Goal: Task Accomplishment & Management: Use online tool/utility

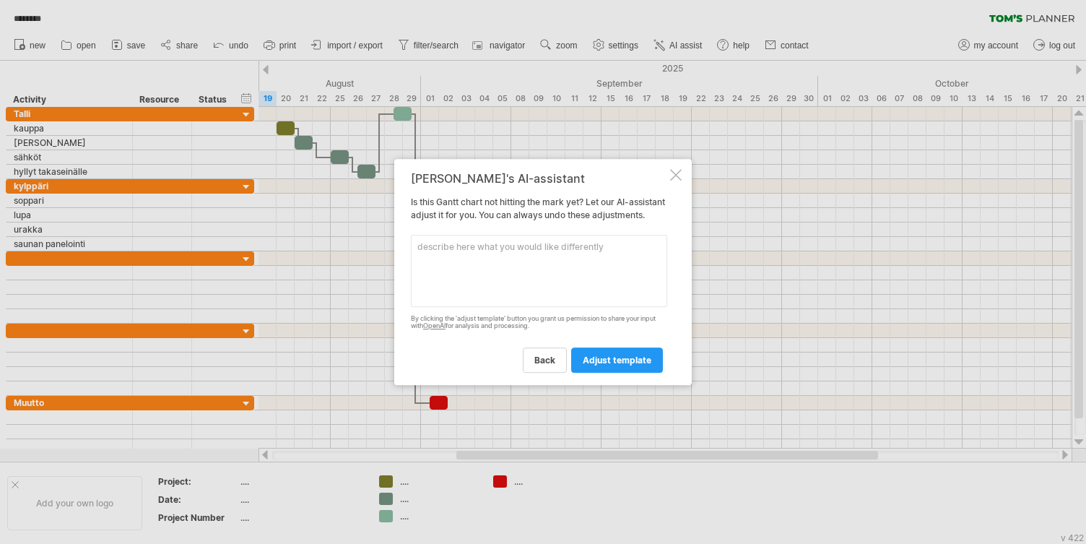
click at [673, 169] on div at bounding box center [676, 175] width 12 height 12
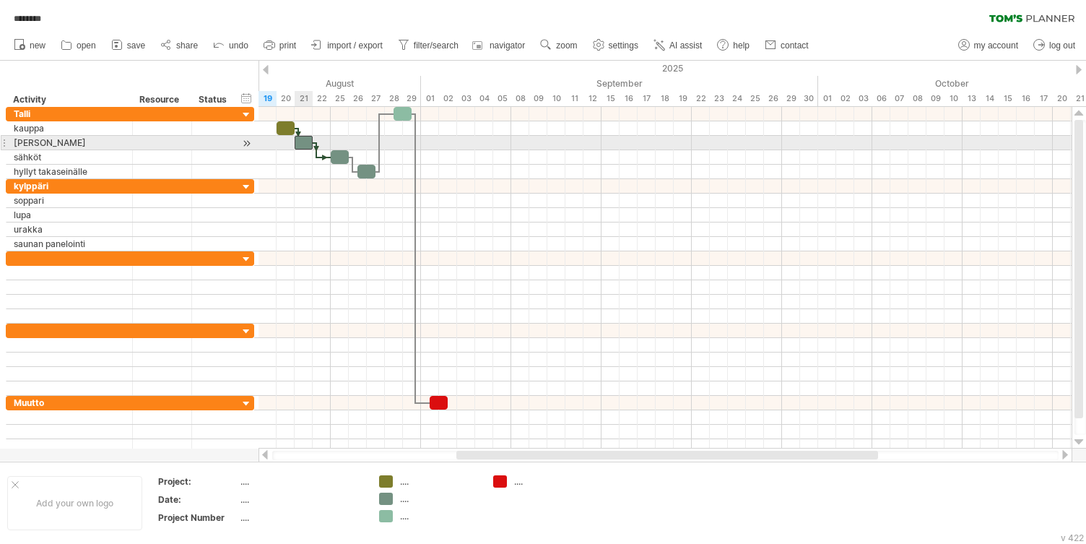
click at [301, 140] on div at bounding box center [304, 143] width 18 height 14
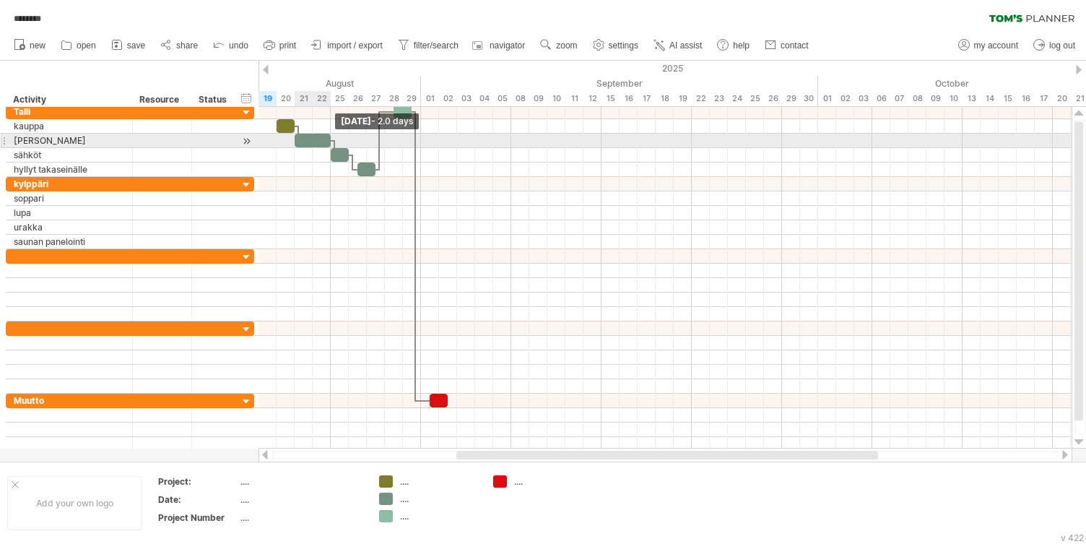
drag, startPoint x: 310, startPoint y: 136, endPoint x: 326, endPoint y: 136, distance: 15.2
click at [326, 136] on div at bounding box center [313, 141] width 36 height 14
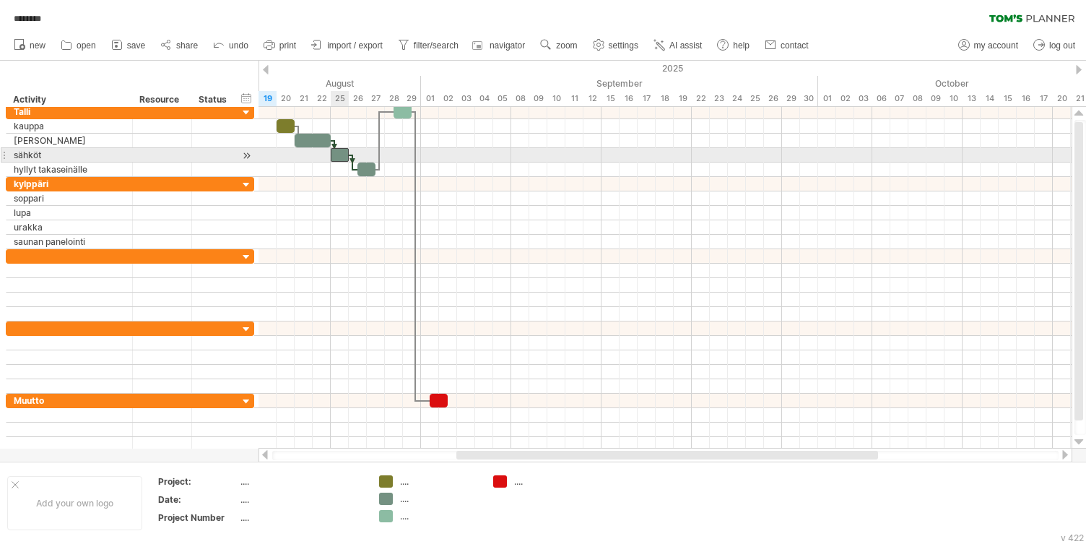
click at [336, 156] on div at bounding box center [340, 155] width 18 height 14
drag, startPoint x: 347, startPoint y: 150, endPoint x: 362, endPoint y: 149, distance: 14.5
click at [362, 149] on div at bounding box center [349, 155] width 36 height 14
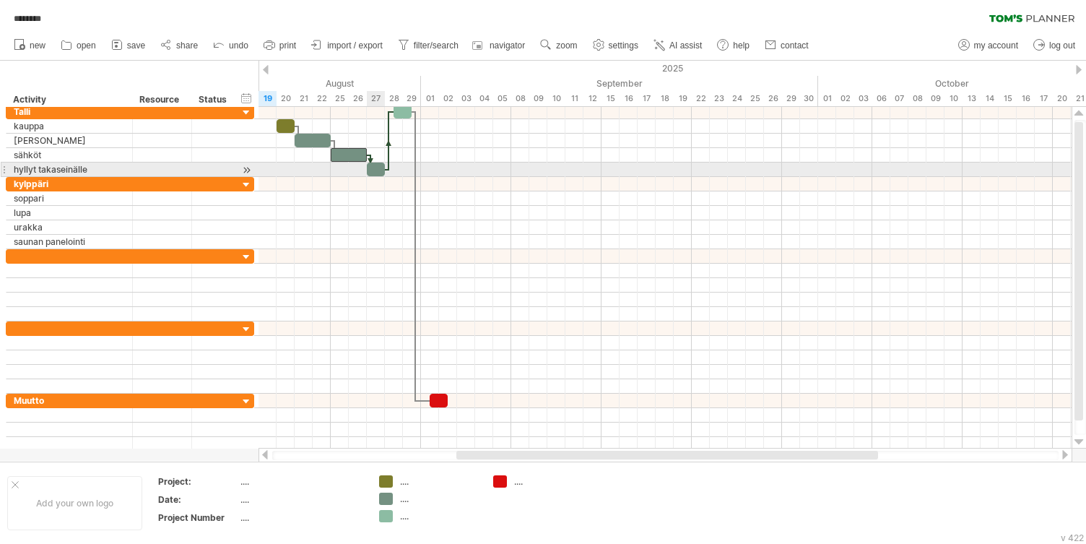
click at [380, 169] on div at bounding box center [376, 169] width 18 height 14
drag, startPoint x: 383, startPoint y: 168, endPoint x: 401, endPoint y: 167, distance: 18.1
click at [401, 167] on span at bounding box center [403, 169] width 6 height 14
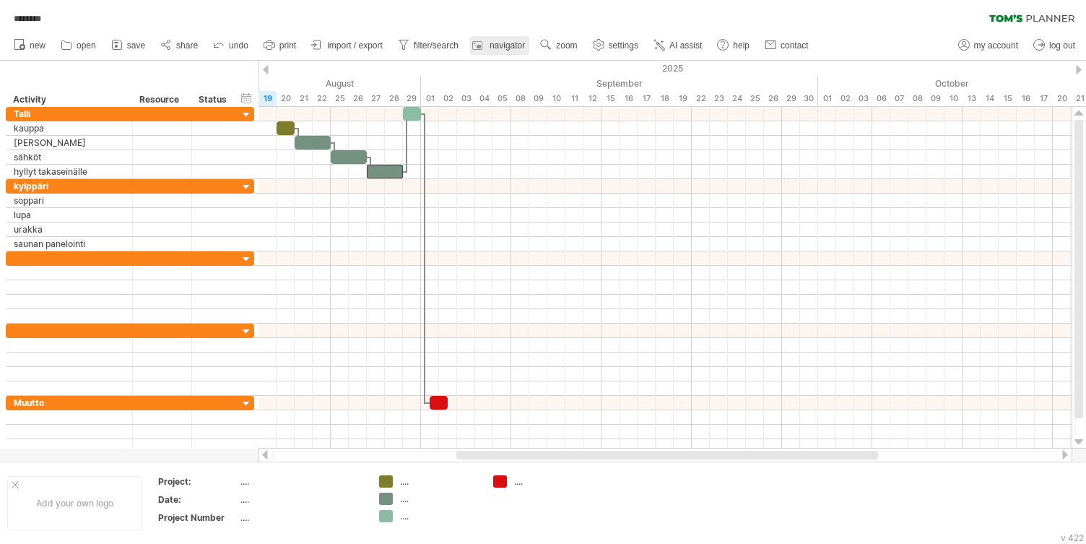
click at [500, 45] on span "navigator" at bounding box center [506, 45] width 35 height 10
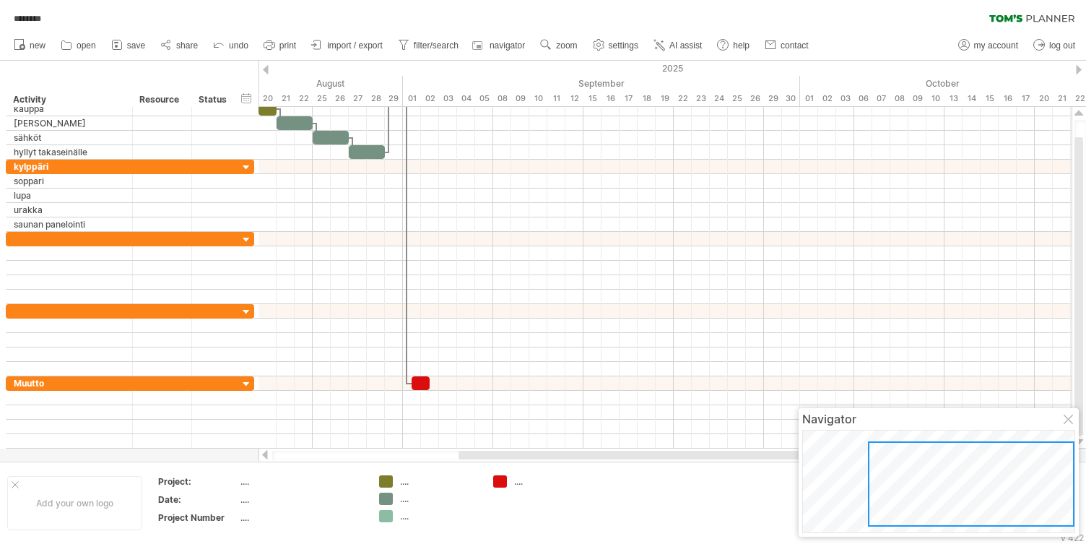
drag, startPoint x: 891, startPoint y: 489, endPoint x: 901, endPoint y: 489, distance: 10.1
click at [901, 489] on div at bounding box center [971, 483] width 206 height 85
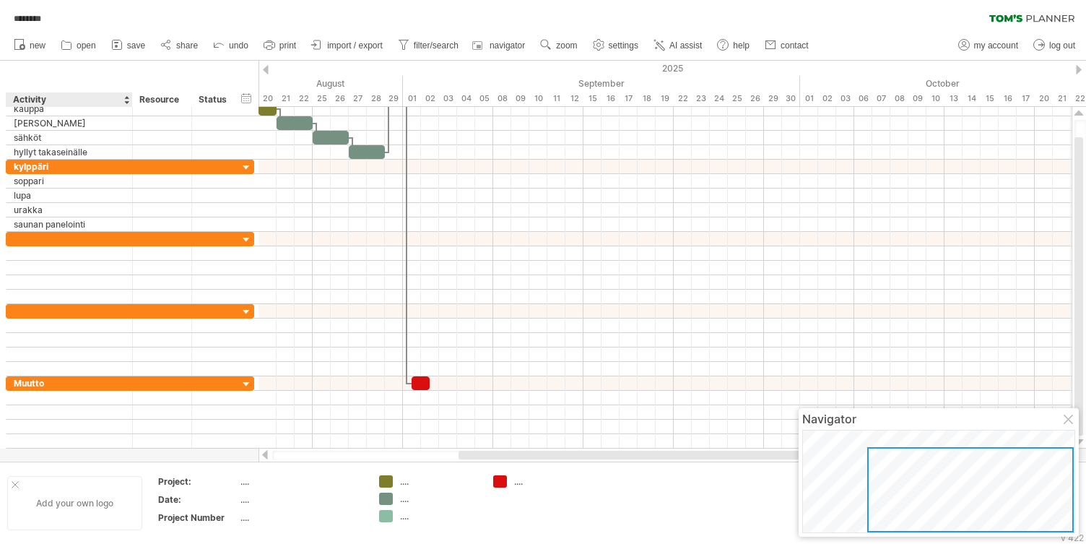
click at [36, 503] on div "Add your own logo" at bounding box center [74, 503] width 135 height 54
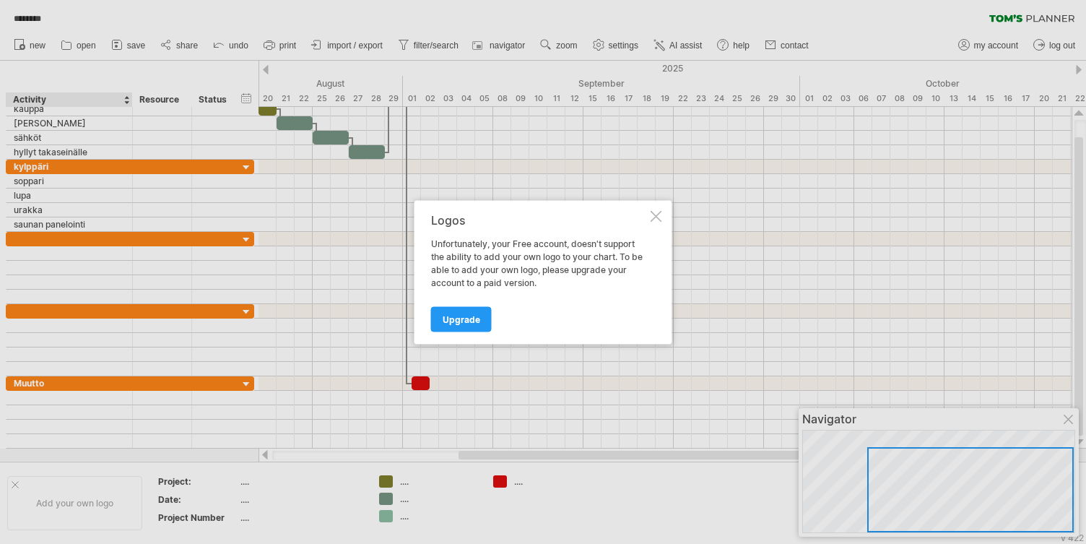
click at [656, 213] on div at bounding box center [656, 216] width 12 height 12
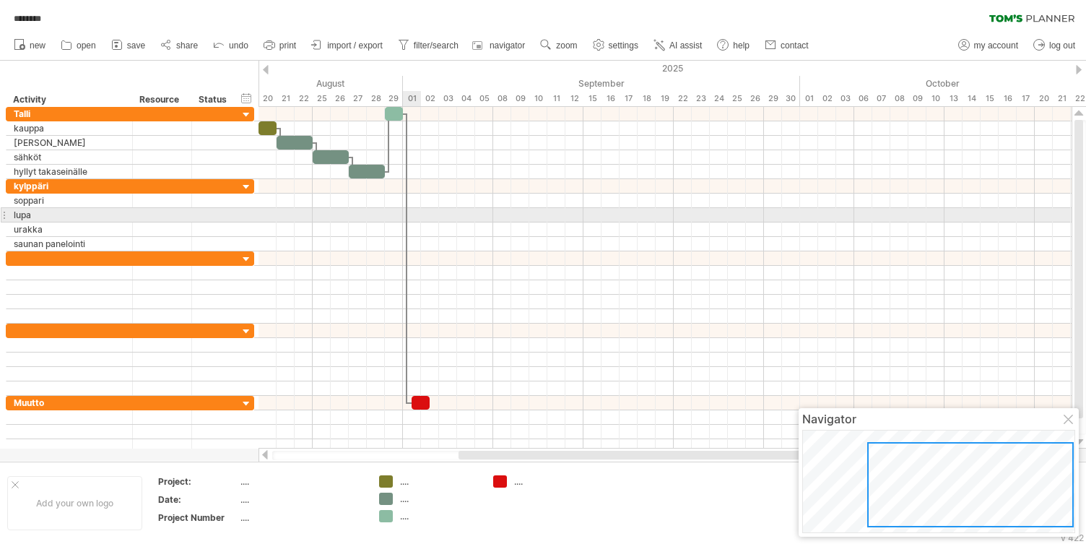
click at [414, 213] on div at bounding box center [664, 215] width 813 height 14
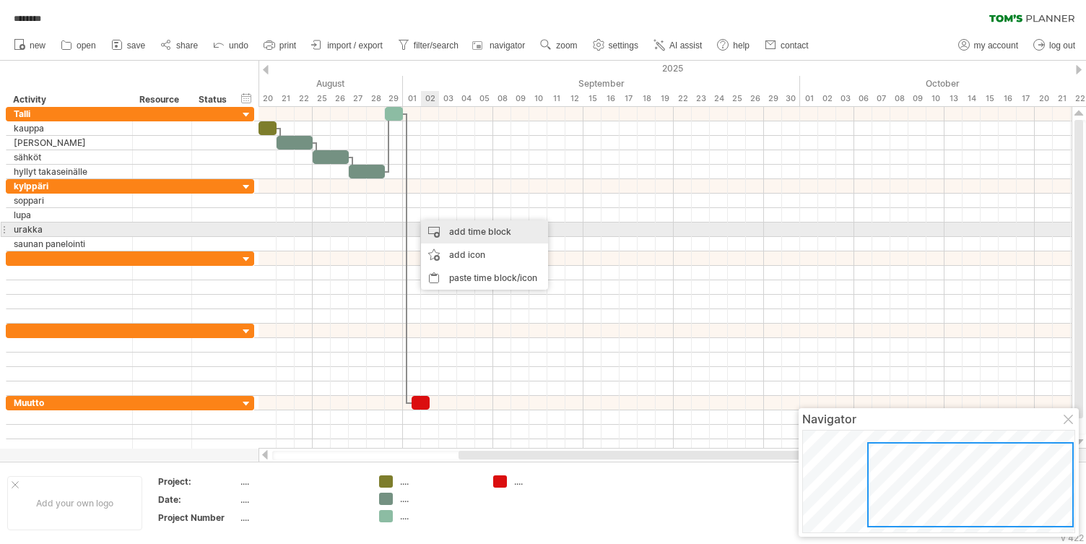
click at [439, 227] on div "add time block" at bounding box center [484, 231] width 127 height 23
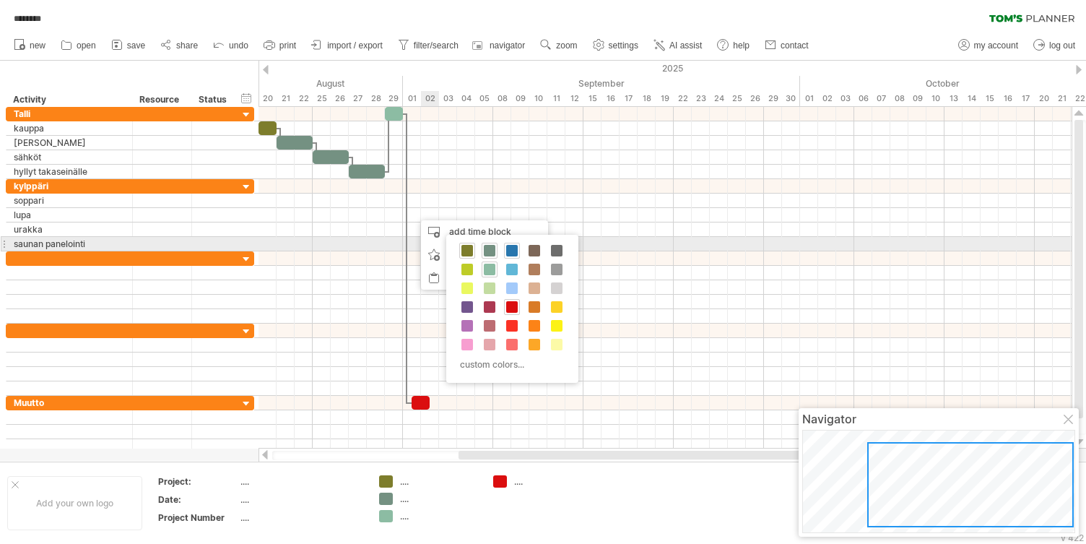
click at [511, 249] on span at bounding box center [512, 251] width 12 height 12
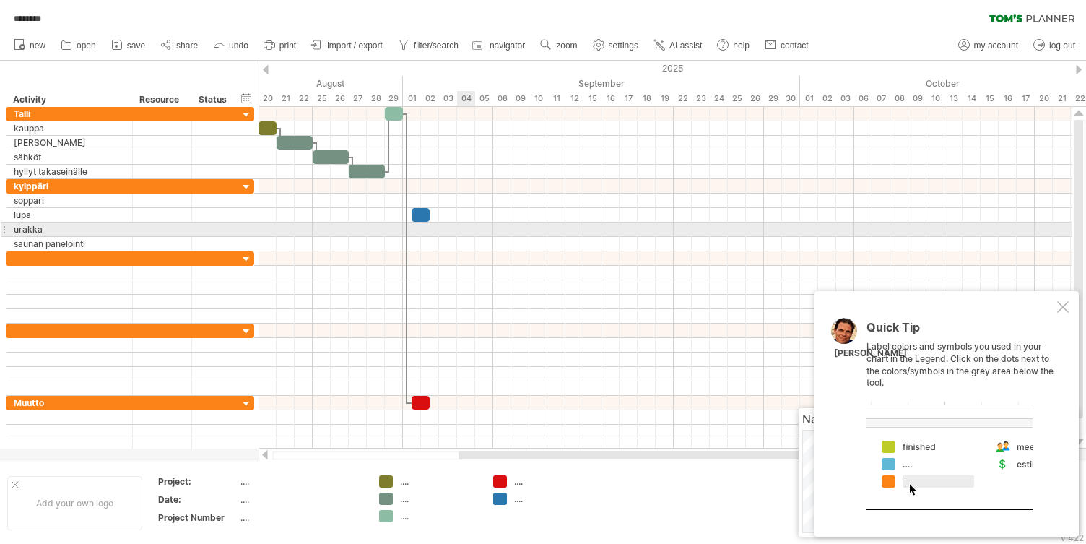
click at [474, 234] on div at bounding box center [664, 229] width 813 height 14
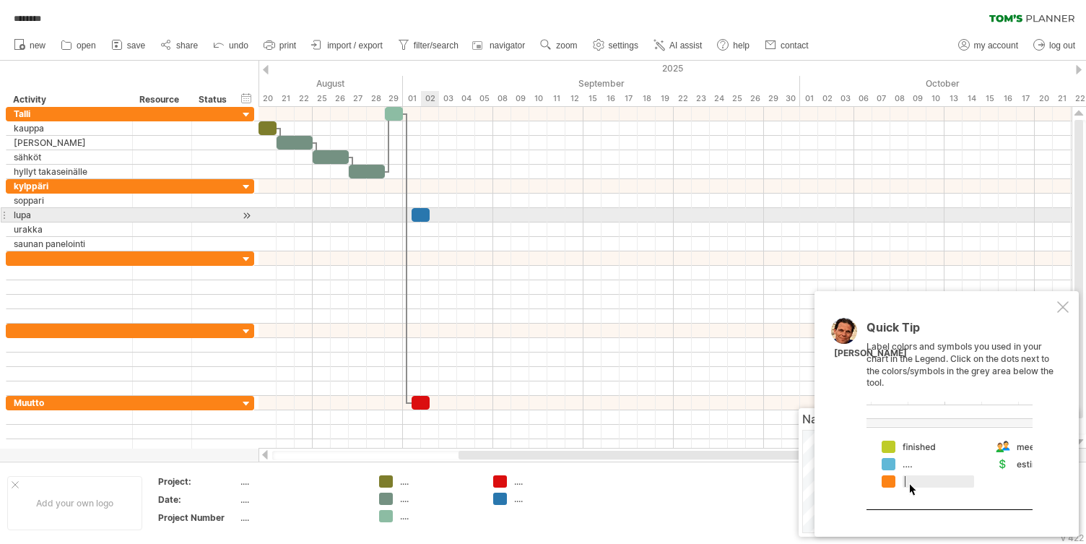
click at [424, 216] on div at bounding box center [421, 215] width 18 height 14
click at [247, 213] on div at bounding box center [247, 215] width 14 height 15
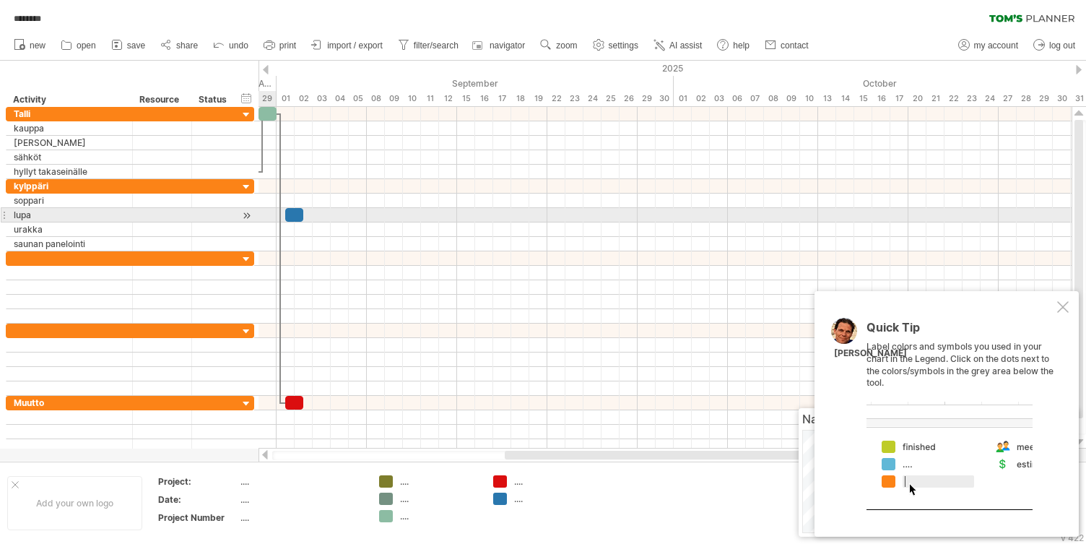
click at [247, 213] on div at bounding box center [247, 215] width 14 height 15
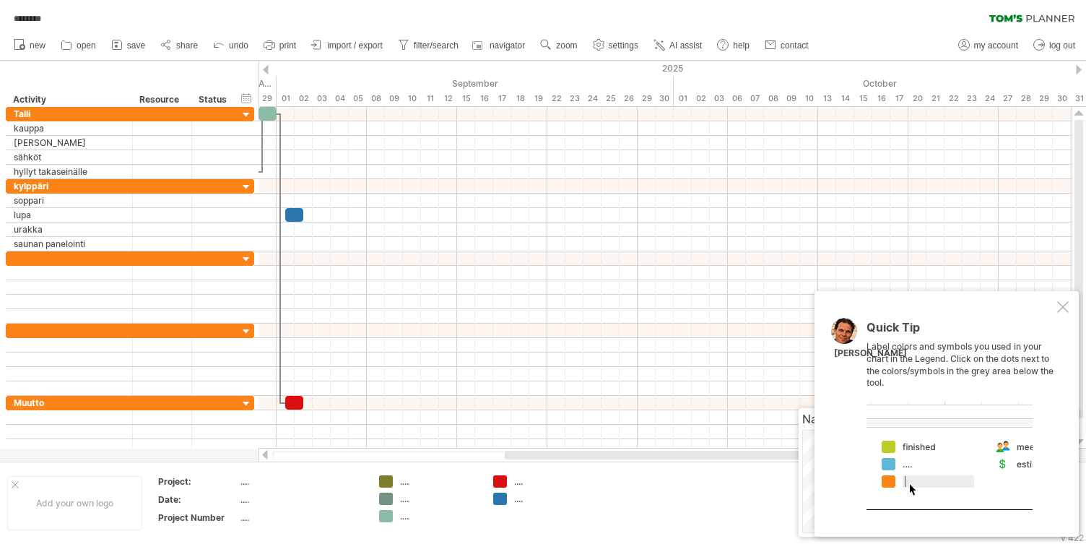
click at [267, 65] on div at bounding box center [266, 69] width 6 height 9
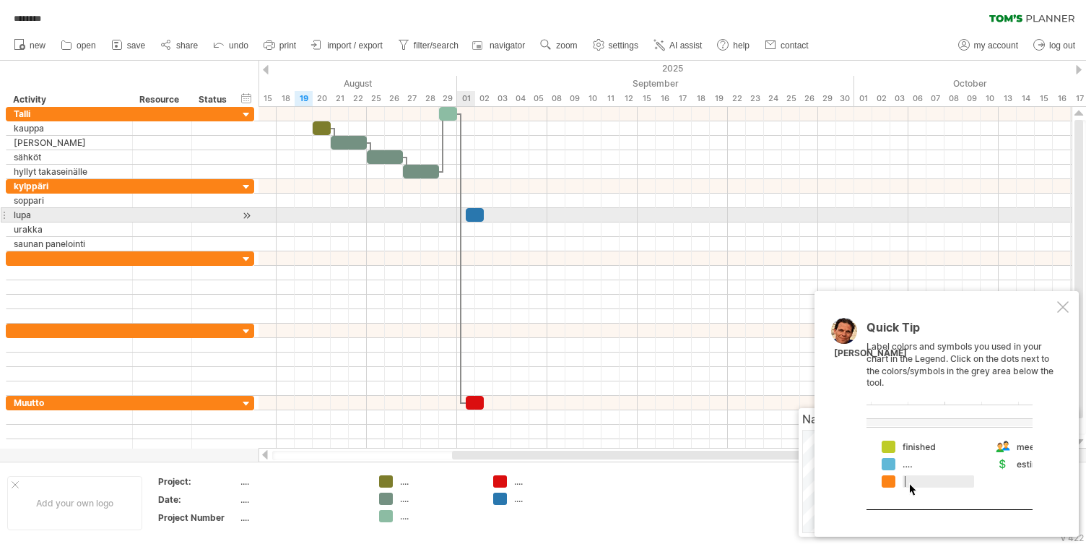
click at [474, 212] on div at bounding box center [475, 215] width 18 height 14
click at [473, 211] on div at bounding box center [475, 215] width 18 height 14
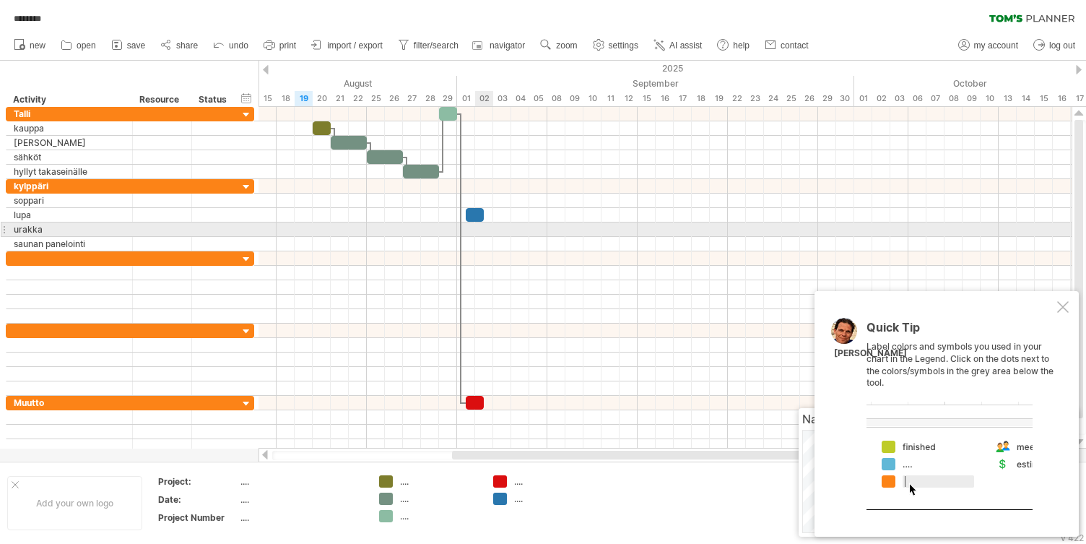
click at [482, 227] on div at bounding box center [664, 229] width 813 height 14
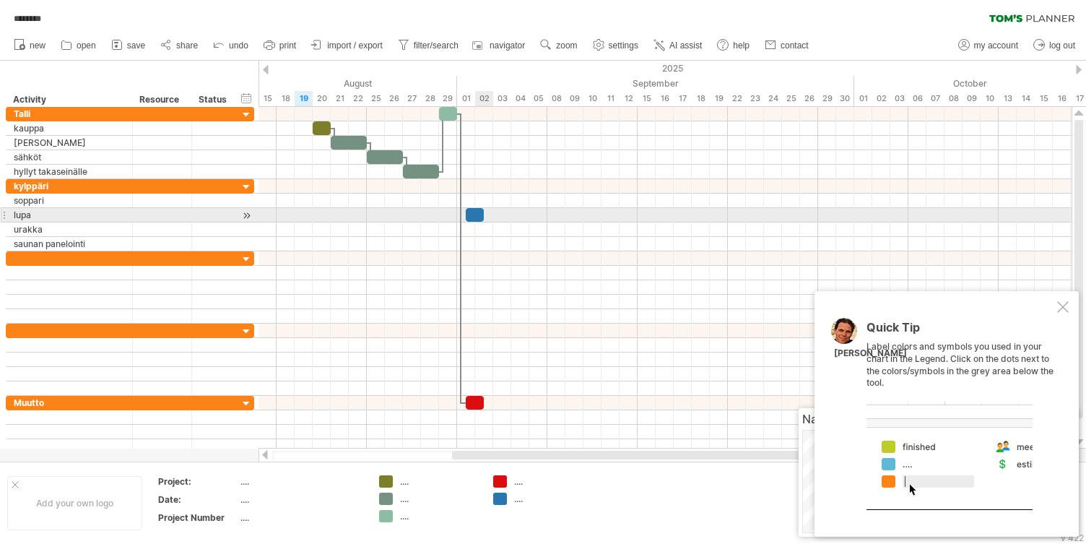
click at [476, 214] on div at bounding box center [475, 215] width 18 height 14
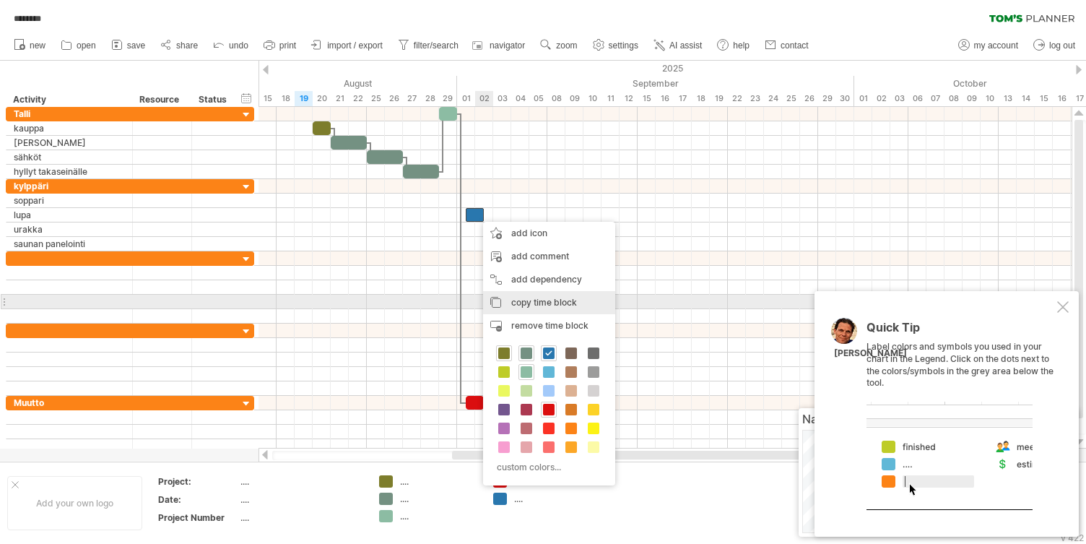
click at [508, 299] on div "copy time block copy time blocks/icons" at bounding box center [549, 302] width 132 height 23
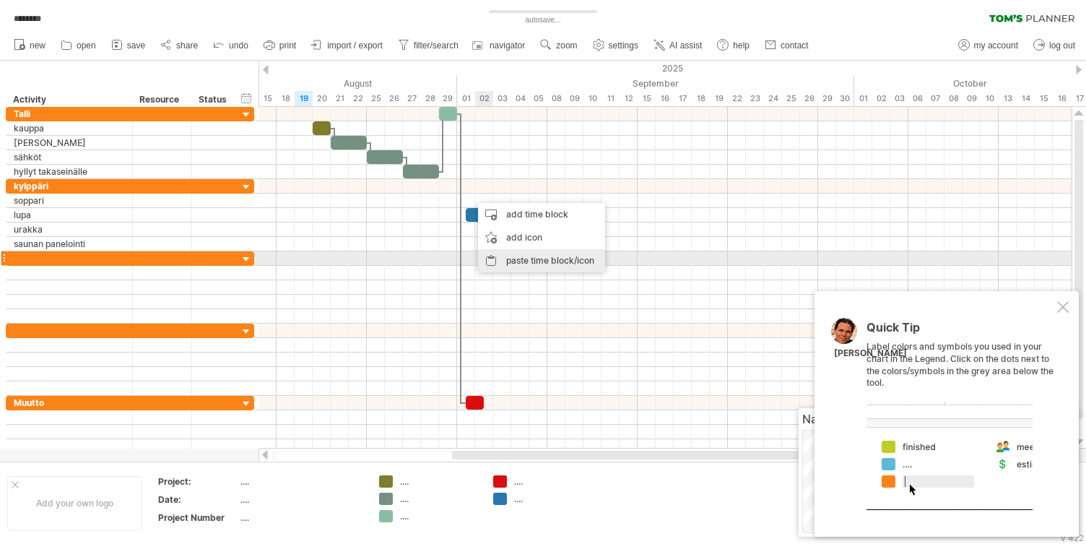
click at [509, 254] on div "paste time block/icon" at bounding box center [541, 260] width 127 height 23
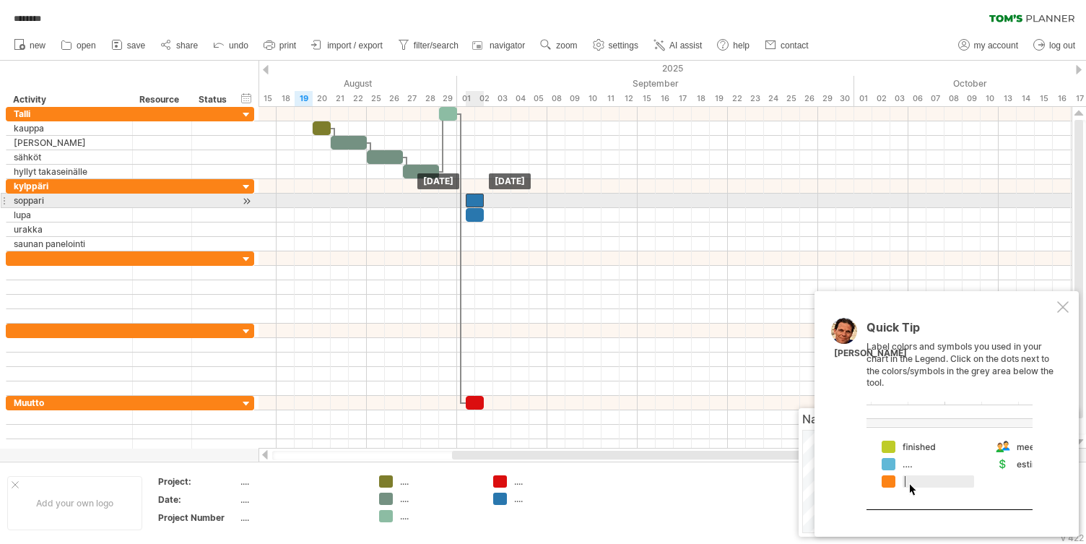
drag, startPoint x: 483, startPoint y: 196, endPoint x: 472, endPoint y: 195, distance: 10.9
click at [472, 195] on div at bounding box center [475, 200] width 18 height 14
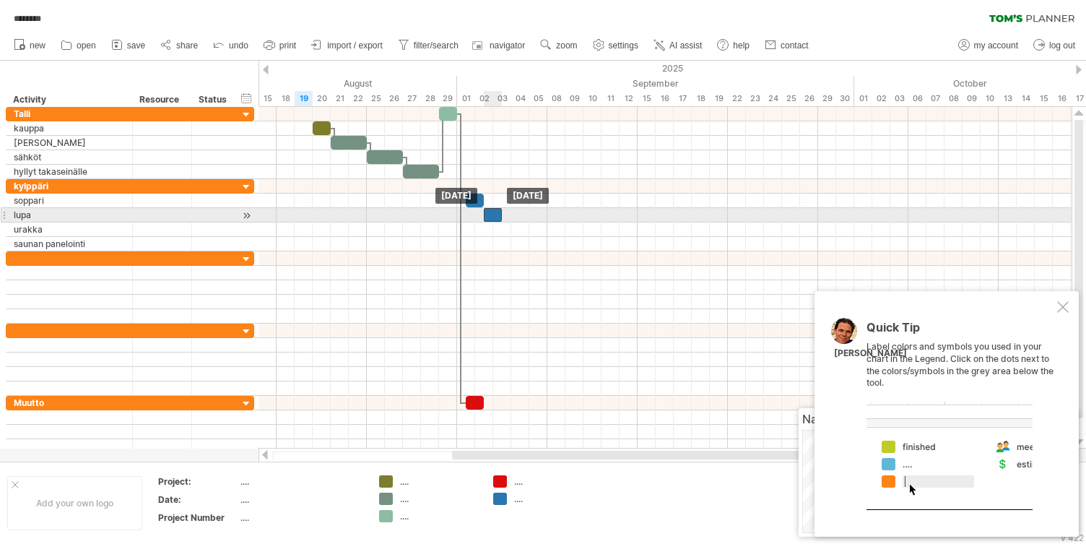
drag, startPoint x: 473, startPoint y: 212, endPoint x: 489, endPoint y: 212, distance: 16.6
click at [489, 212] on div at bounding box center [493, 215] width 18 height 14
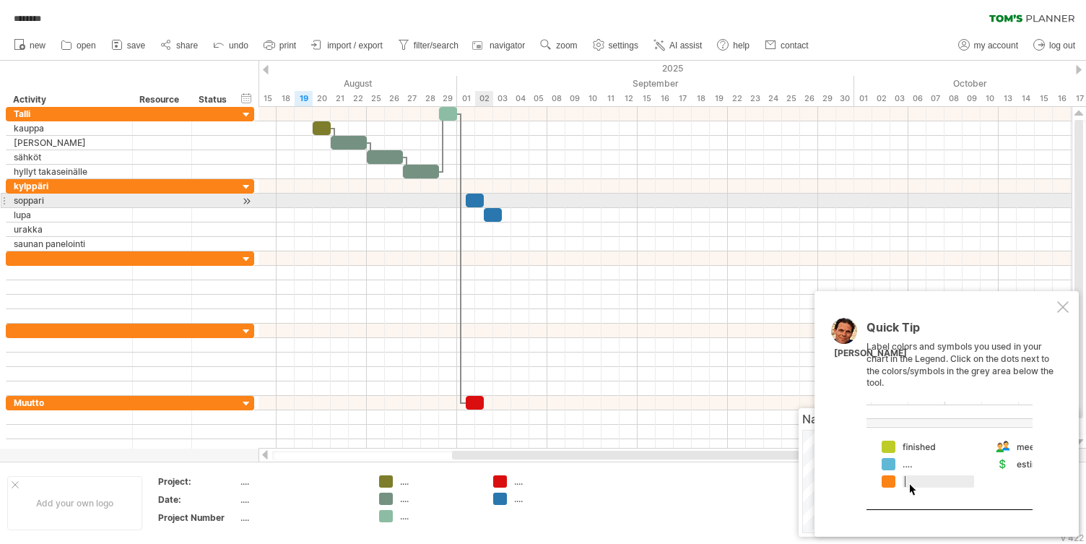
click at [477, 198] on div at bounding box center [475, 200] width 18 height 14
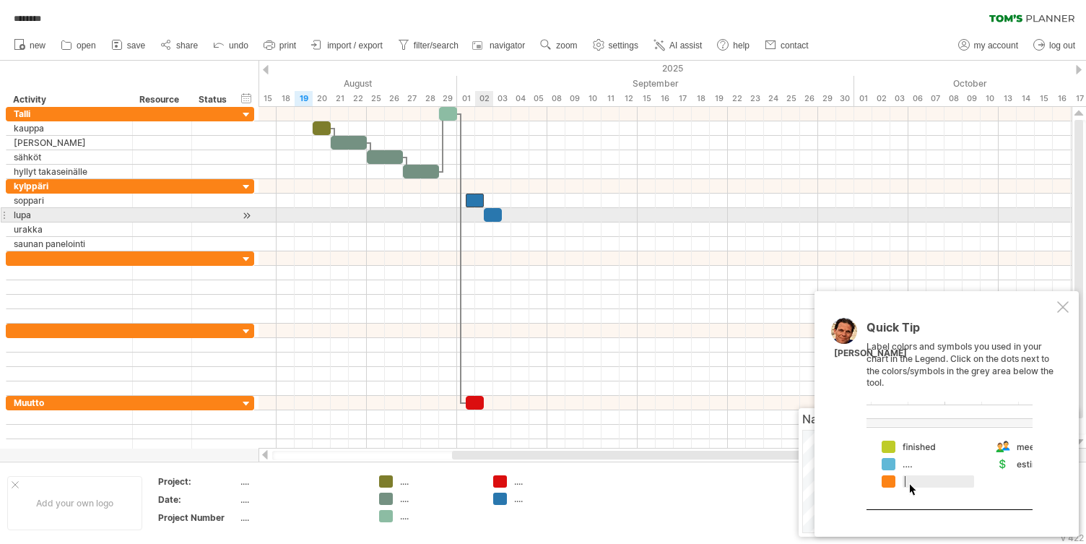
click at [489, 212] on div at bounding box center [493, 215] width 18 height 14
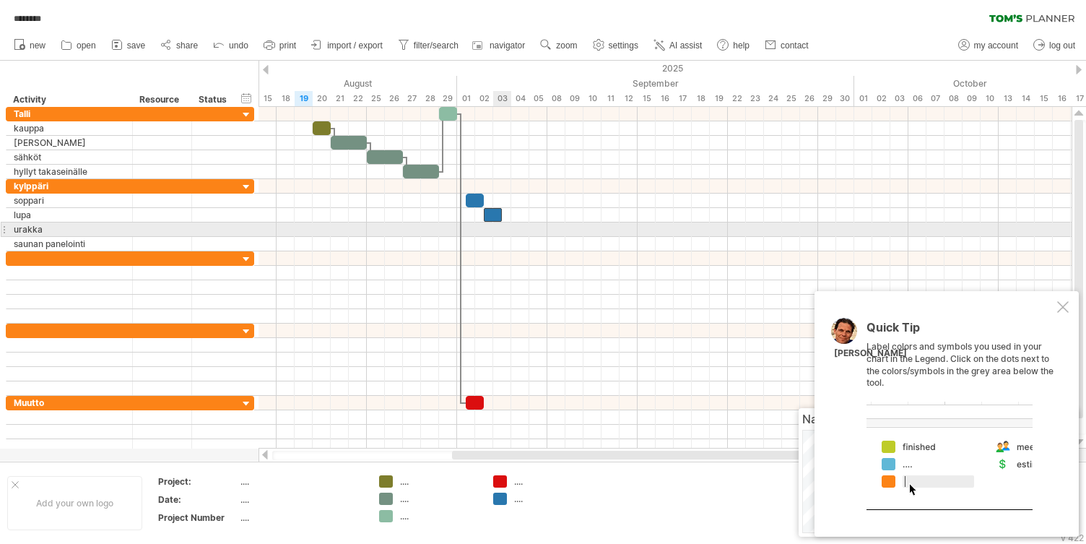
click at [502, 228] on div at bounding box center [664, 229] width 813 height 14
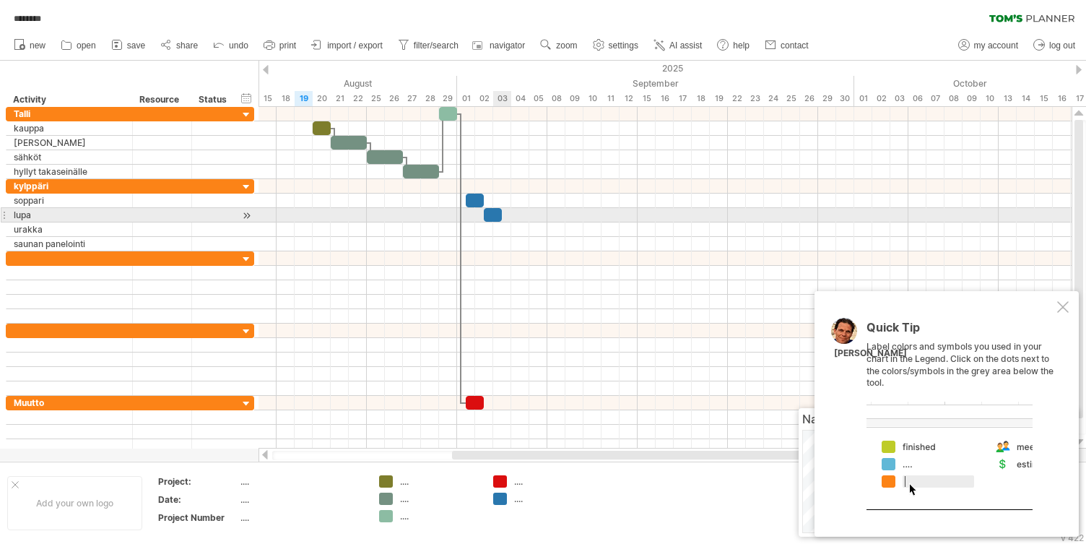
click at [493, 214] on div at bounding box center [493, 215] width 18 height 14
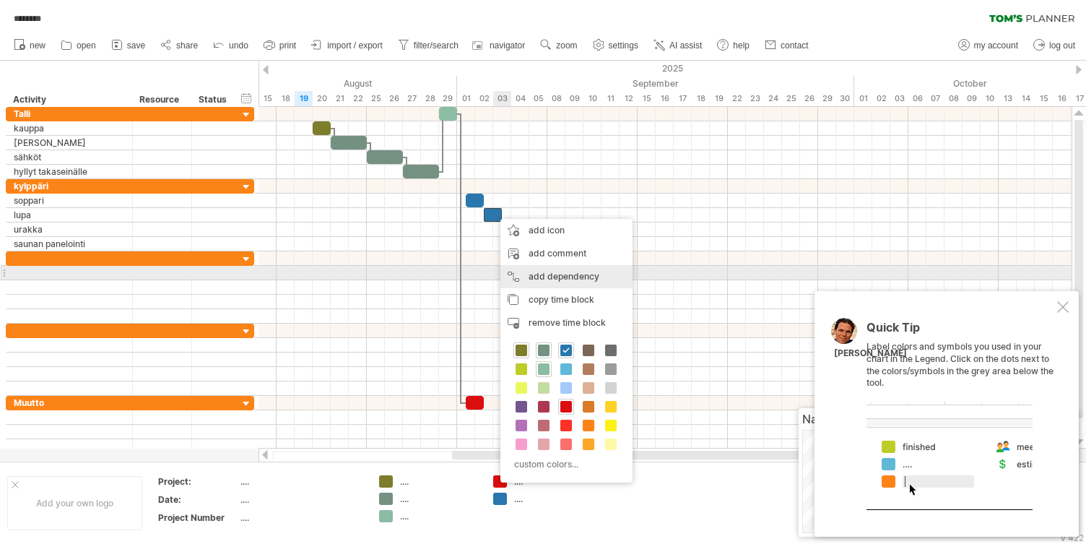
click at [527, 269] on div "add dependency You can use dependencies when you require tasks to be done in a …" at bounding box center [566, 276] width 132 height 23
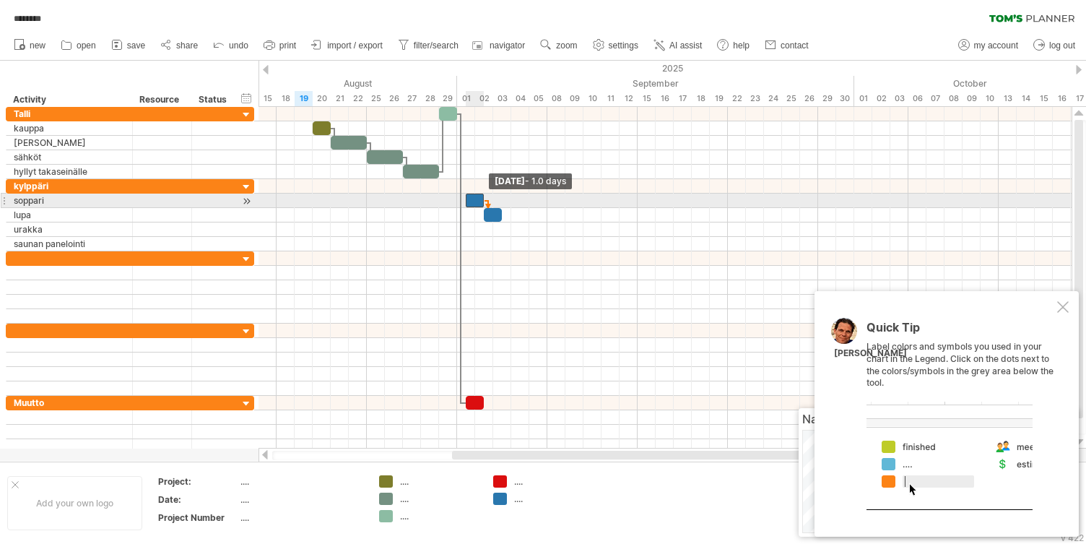
click at [483, 199] on span at bounding box center [484, 200] width 6 height 14
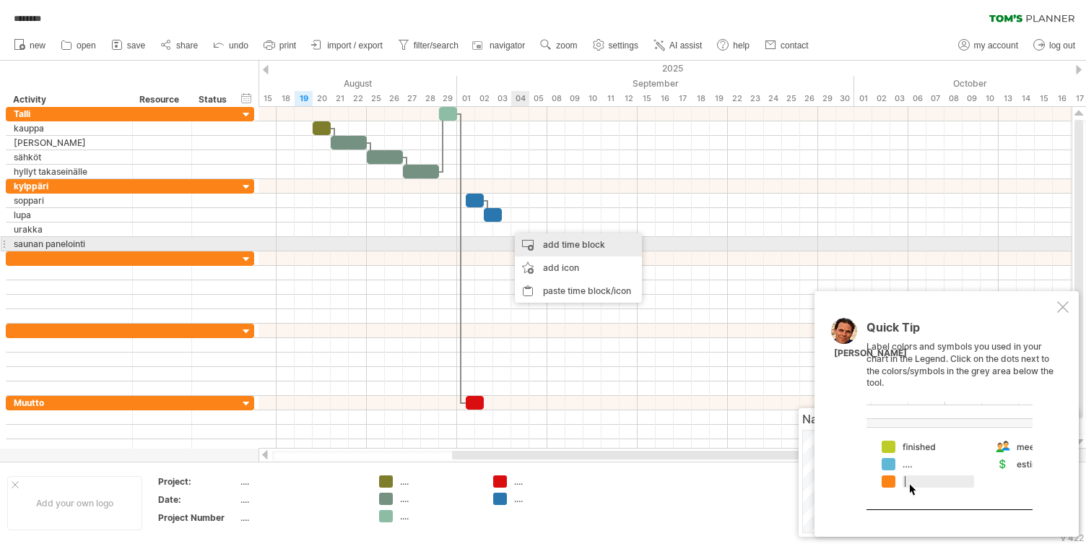
click at [536, 240] on div "add time block" at bounding box center [578, 244] width 127 height 23
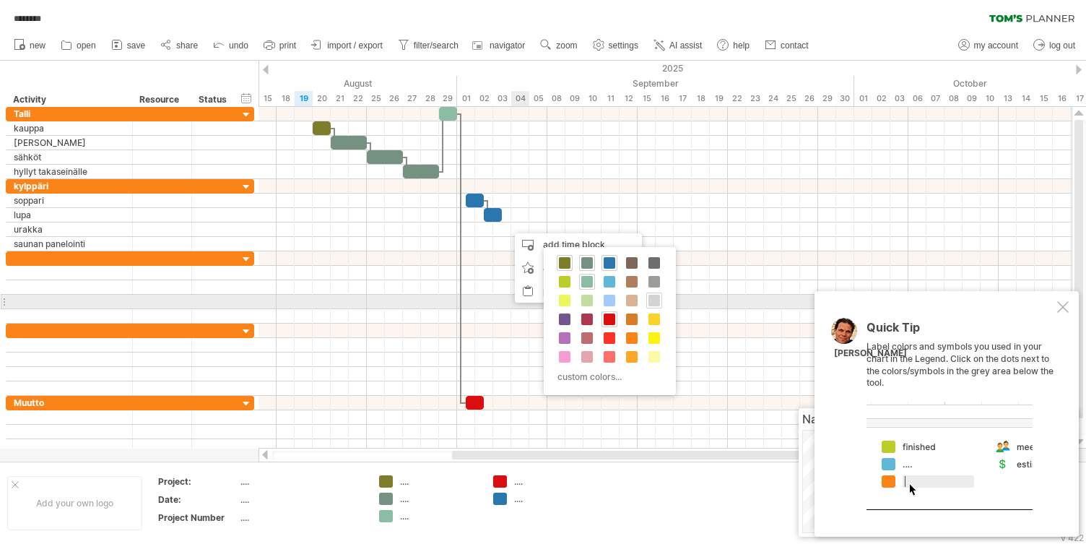
click at [650, 295] on span at bounding box center [654, 301] width 12 height 12
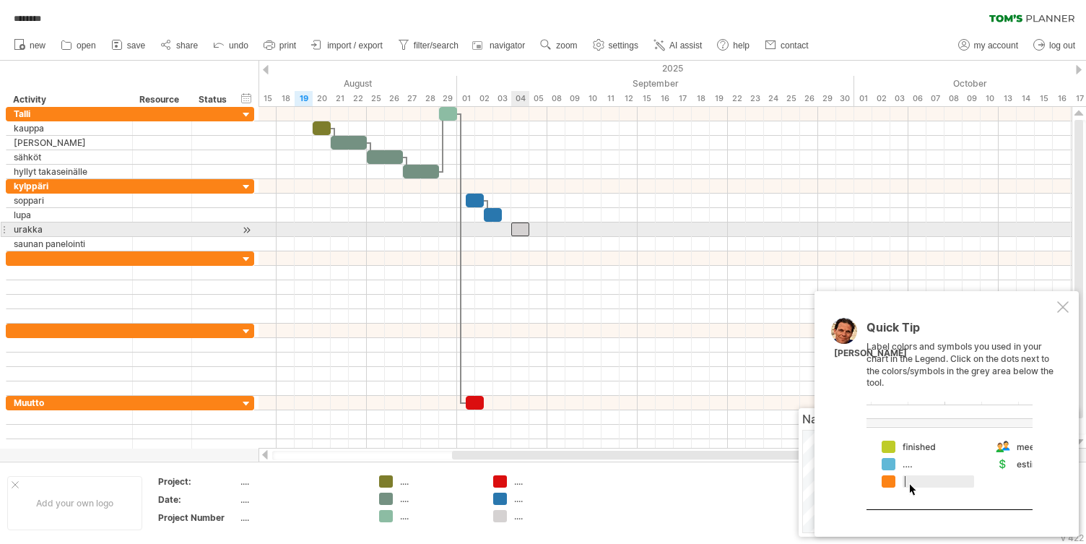
click at [520, 227] on div at bounding box center [520, 229] width 18 height 14
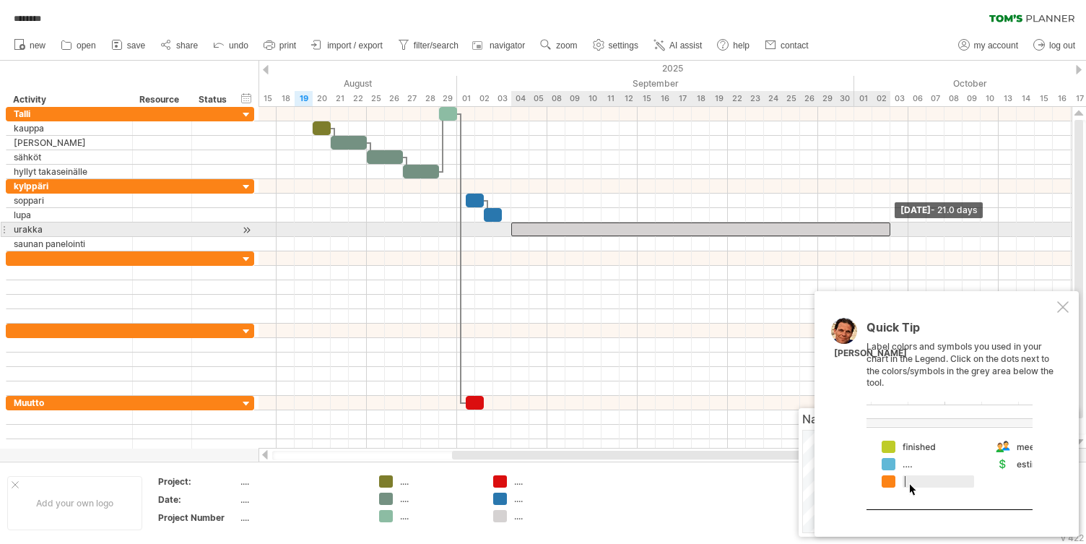
drag, startPoint x: 528, startPoint y: 226, endPoint x: 892, endPoint y: 233, distance: 363.9
click at [892, 233] on span at bounding box center [890, 229] width 6 height 14
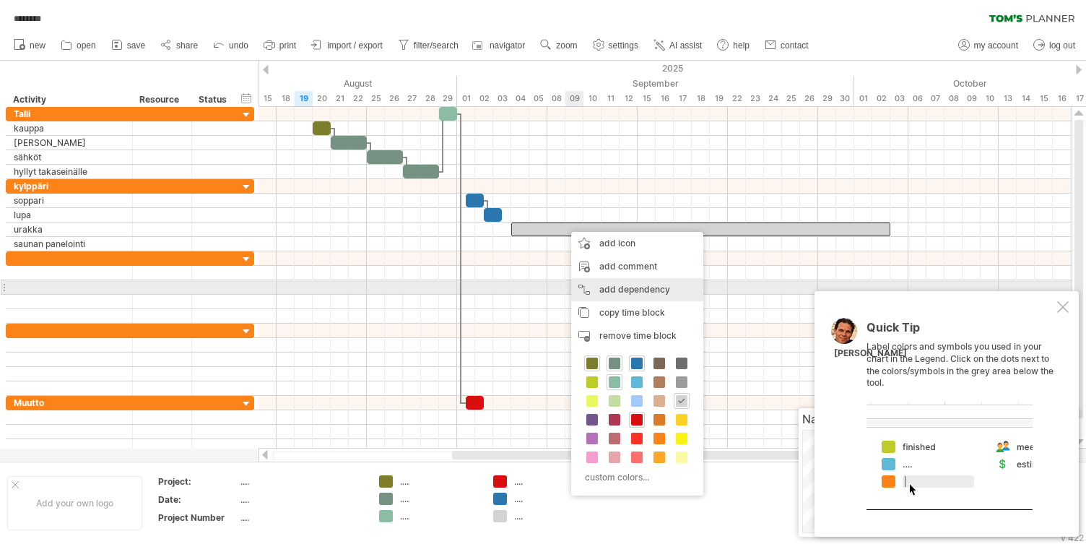
click at [599, 283] on div "add dependency You can use dependencies when you require tasks to be done in a …" at bounding box center [637, 289] width 132 height 23
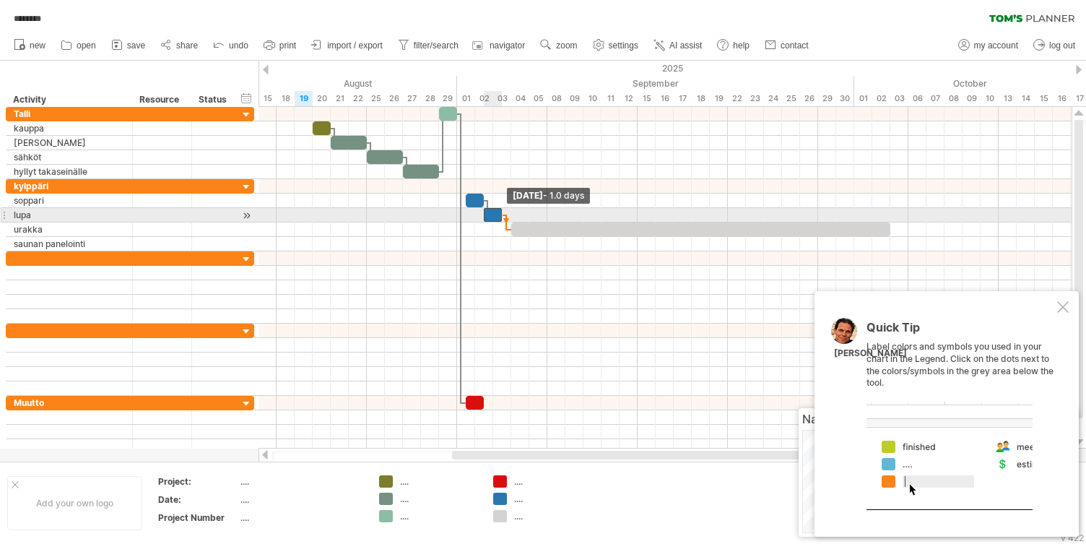
click at [502, 212] on span at bounding box center [502, 215] width 6 height 14
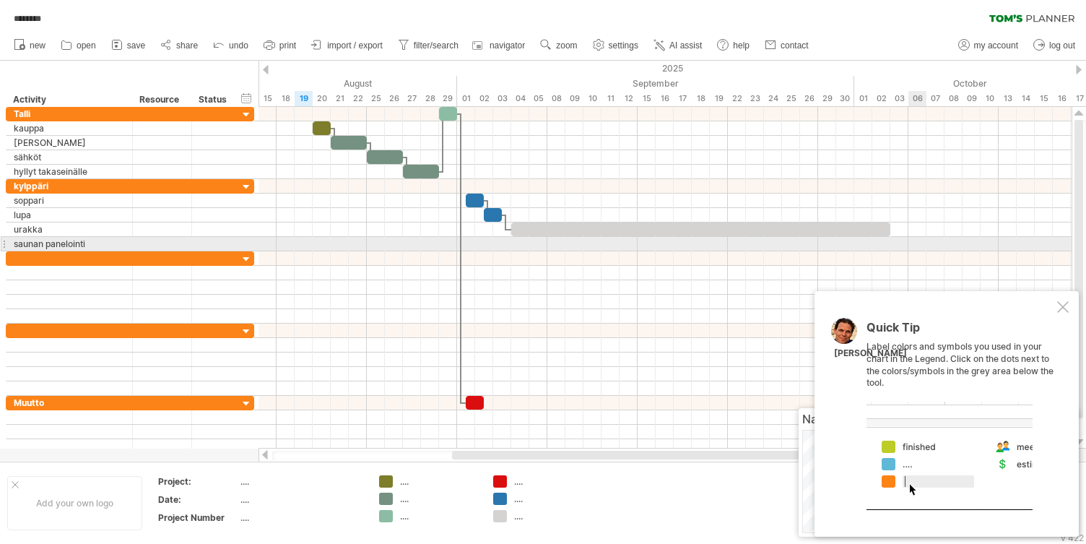
click at [917, 243] on div at bounding box center [664, 244] width 813 height 14
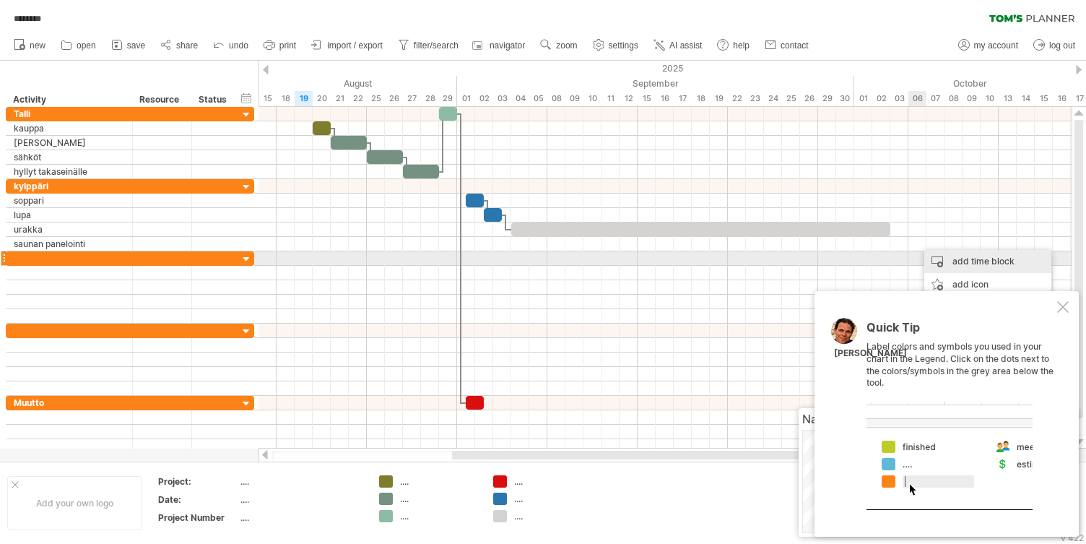
click at [937, 256] on div "add time block" at bounding box center [987, 261] width 127 height 23
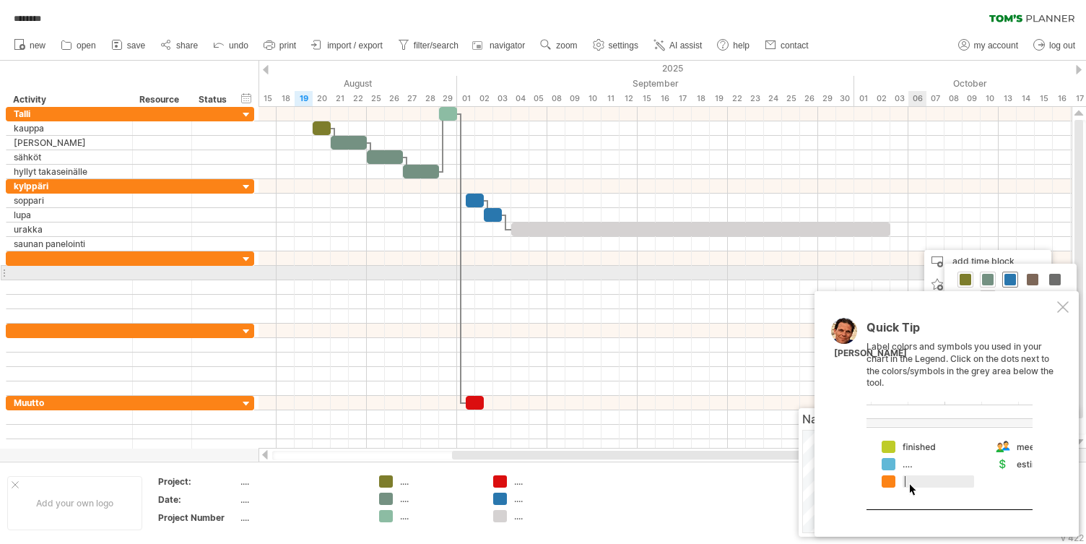
click at [1012, 277] on span at bounding box center [1010, 280] width 12 height 12
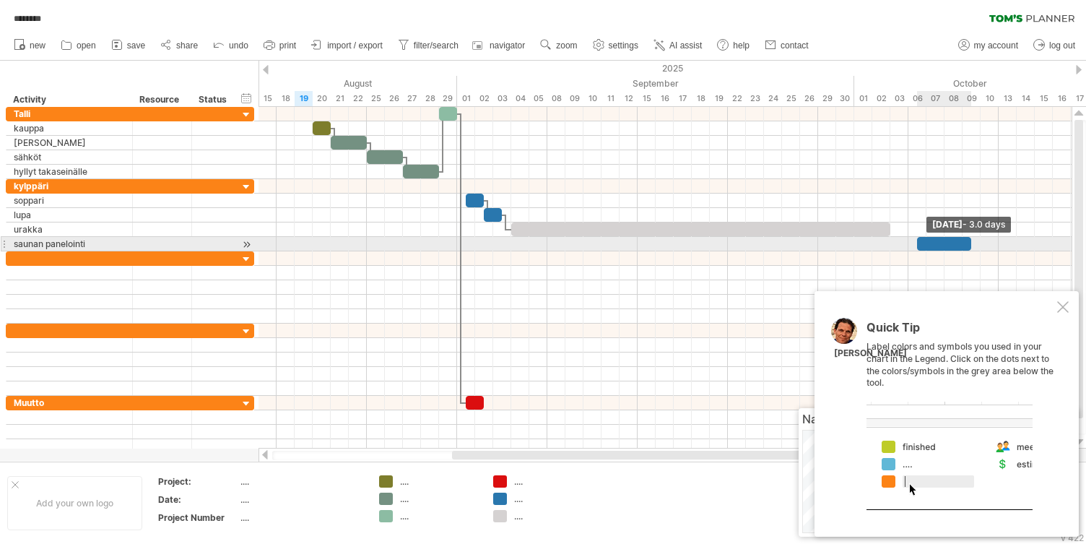
drag, startPoint x: 936, startPoint y: 240, endPoint x: 973, endPoint y: 241, distance: 37.6
click at [973, 241] on span at bounding box center [971, 244] width 6 height 14
drag, startPoint x: 935, startPoint y: 240, endPoint x: 926, endPoint y: 240, distance: 8.7
click at [926, 240] on div at bounding box center [935, 244] width 54 height 14
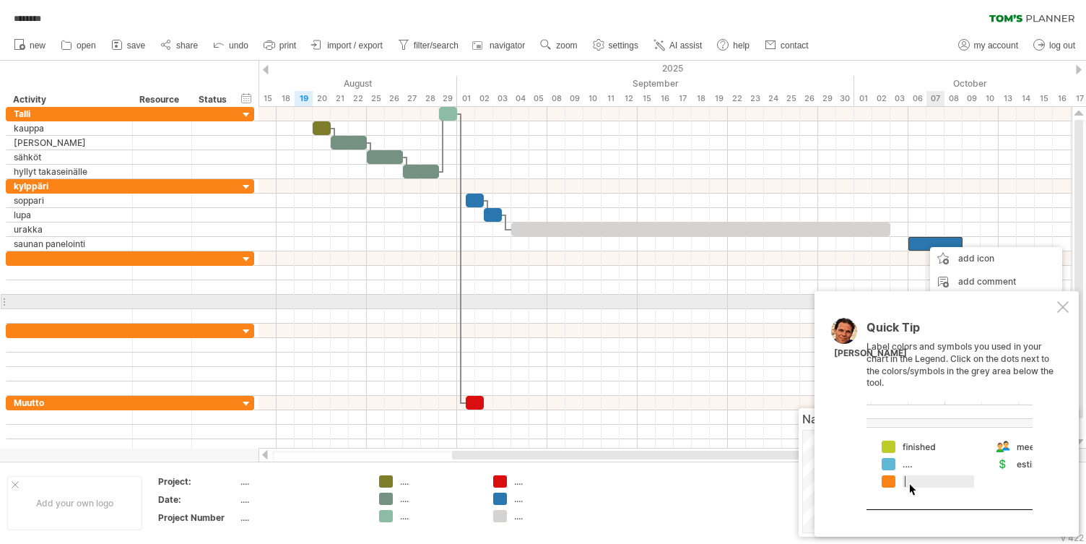
click at [1061, 305] on div at bounding box center [1063, 307] width 12 height 12
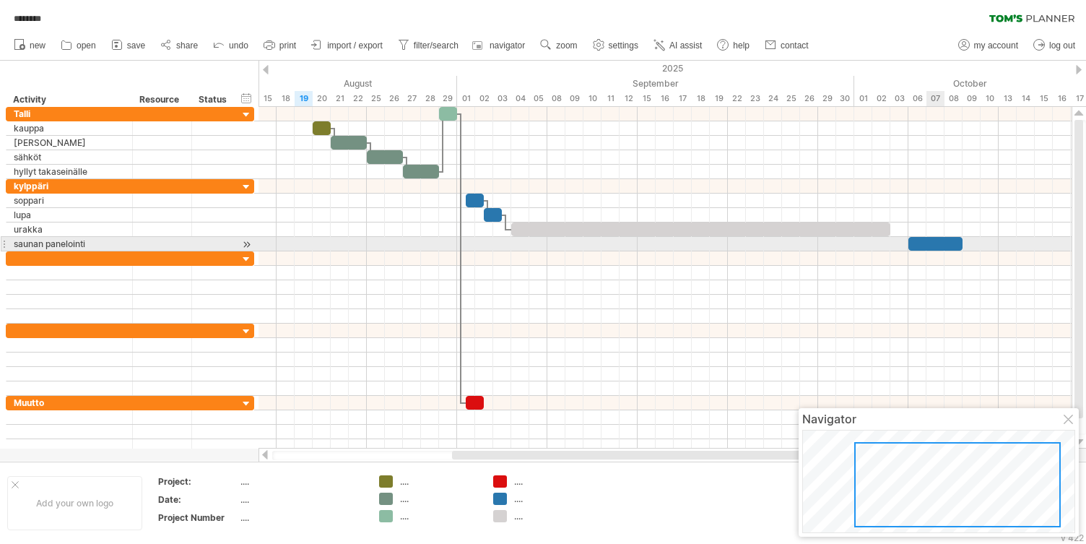
click at [934, 238] on div at bounding box center [935, 244] width 54 height 14
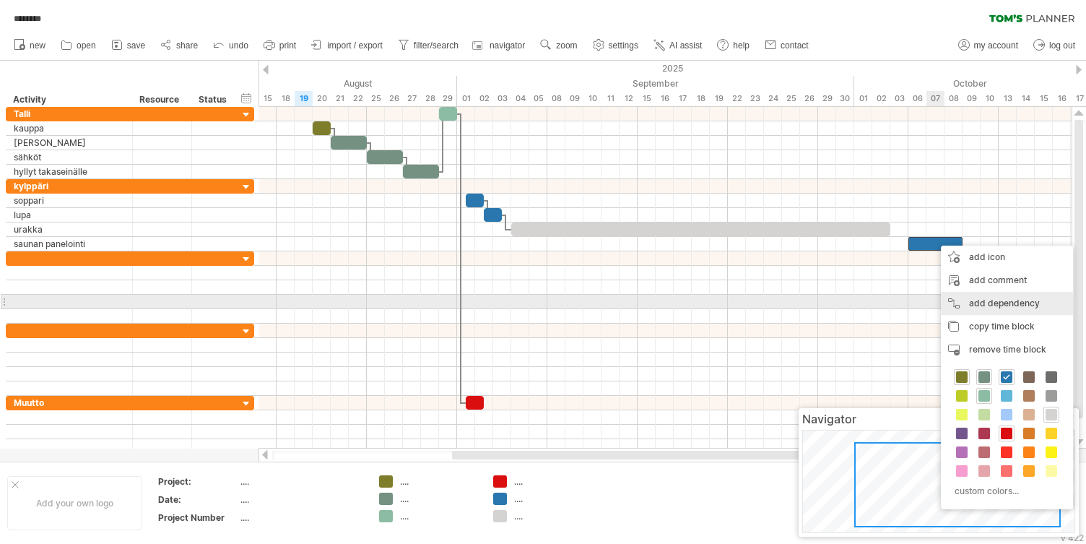
click at [965, 300] on div "add dependency You can use dependencies when you require tasks to be done in a …" at bounding box center [1007, 303] width 132 height 23
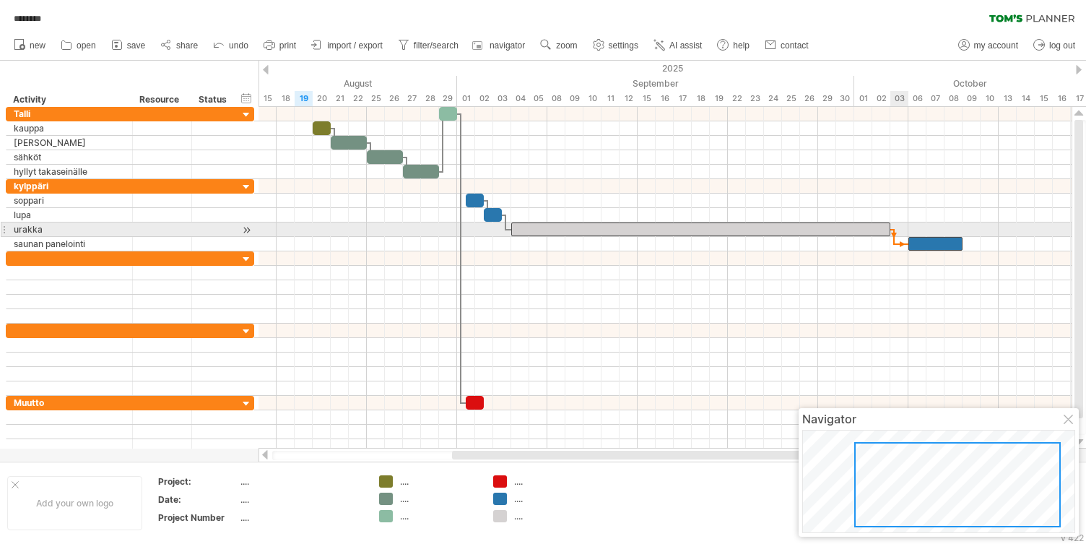
click at [890, 230] on span at bounding box center [890, 229] width 6 height 14
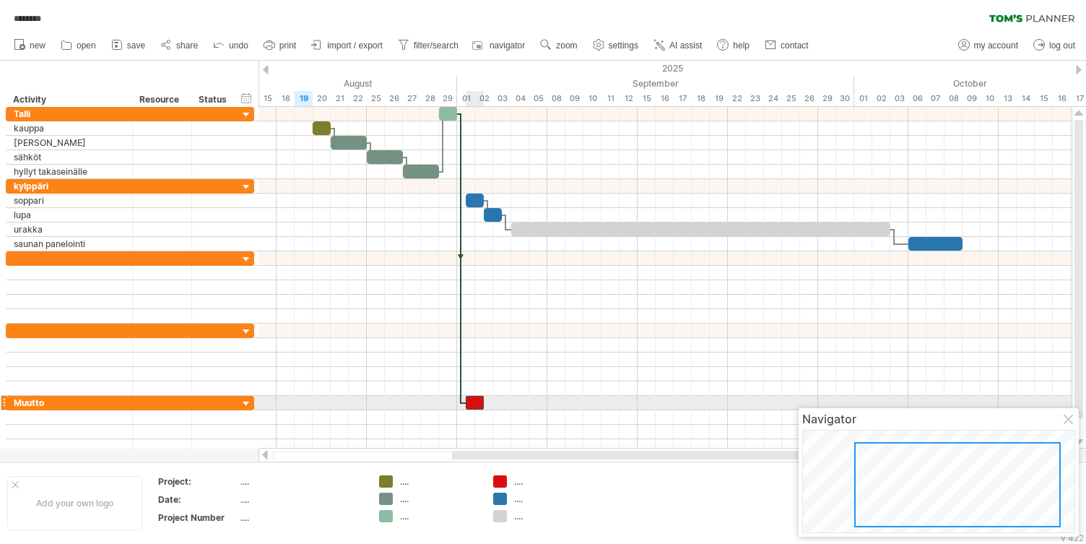
click at [471, 399] on div at bounding box center [475, 403] width 18 height 14
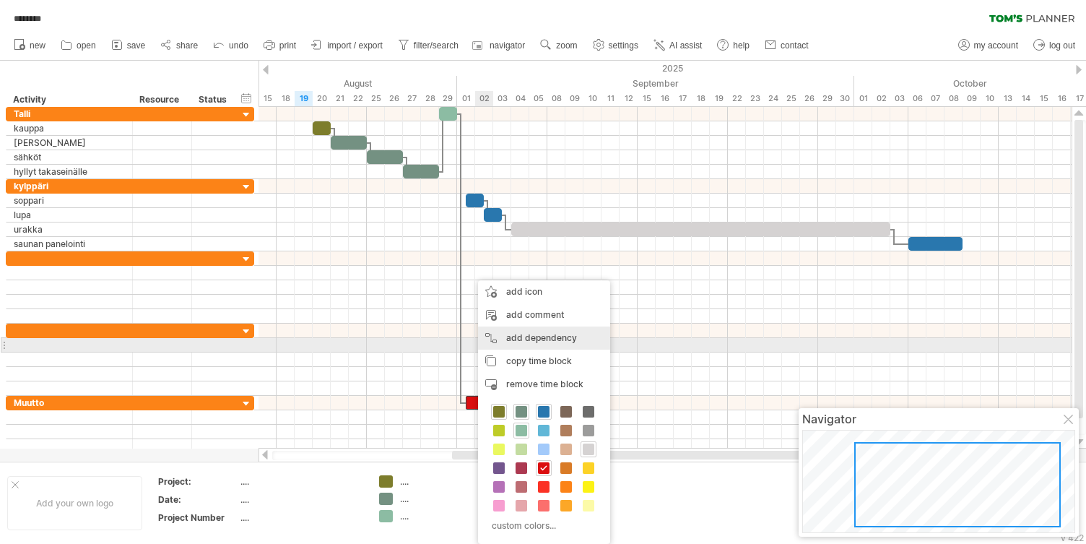
click at [508, 339] on div "add dependency You can use dependencies when you require tasks to be done in a …" at bounding box center [544, 337] width 132 height 23
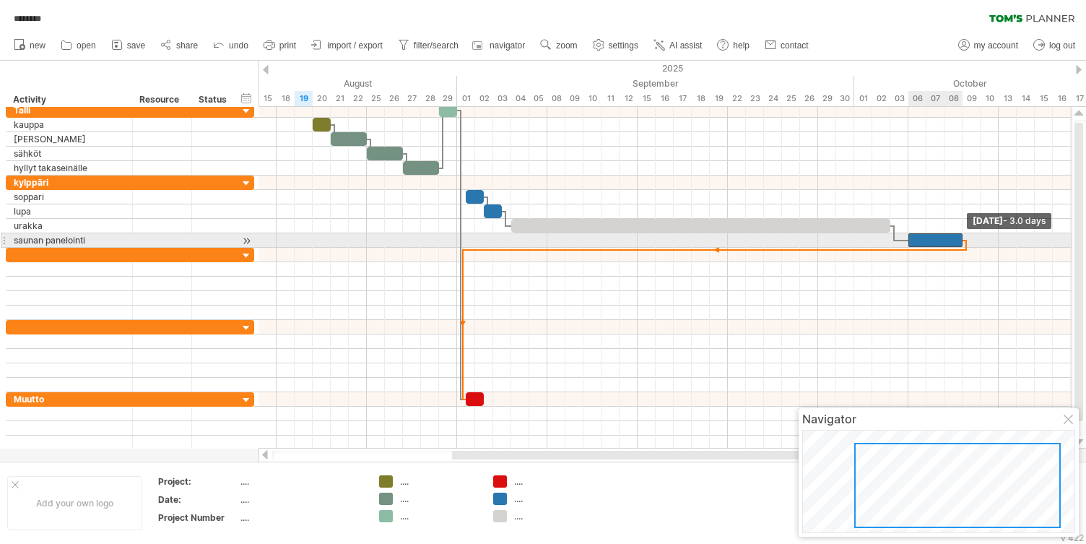
click at [960, 238] on span at bounding box center [963, 240] width 6 height 14
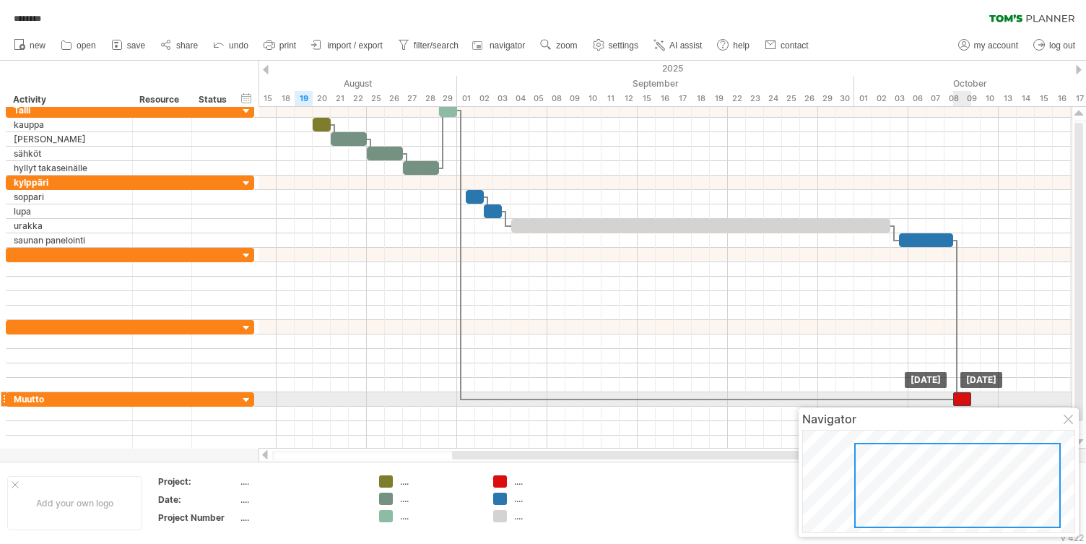
drag, startPoint x: 475, startPoint y: 399, endPoint x: 965, endPoint y: 402, distance: 490.2
click at [965, 402] on div at bounding box center [962, 399] width 18 height 14
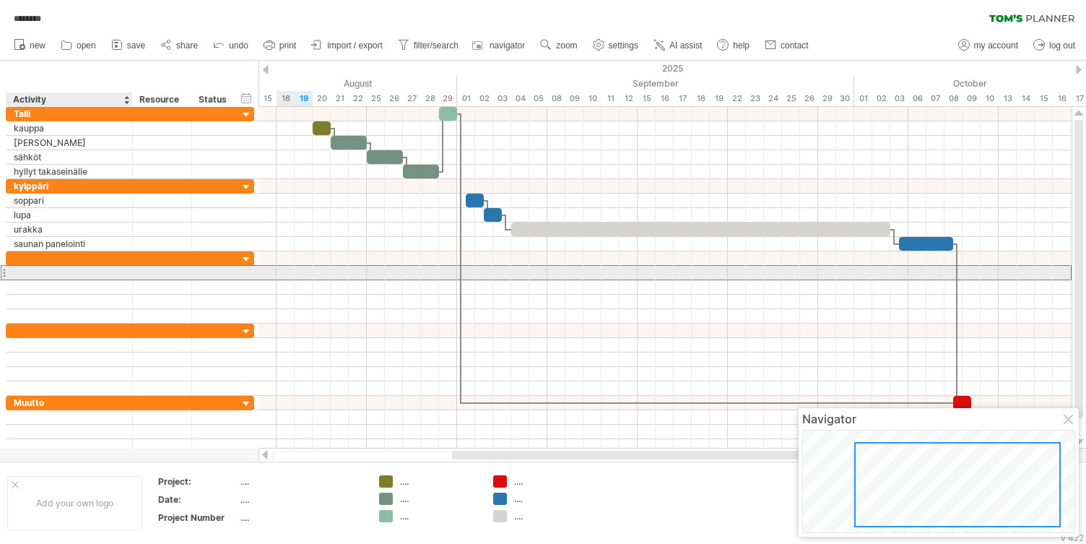
click at [43, 270] on div at bounding box center [69, 273] width 111 height 14
type input "*******"
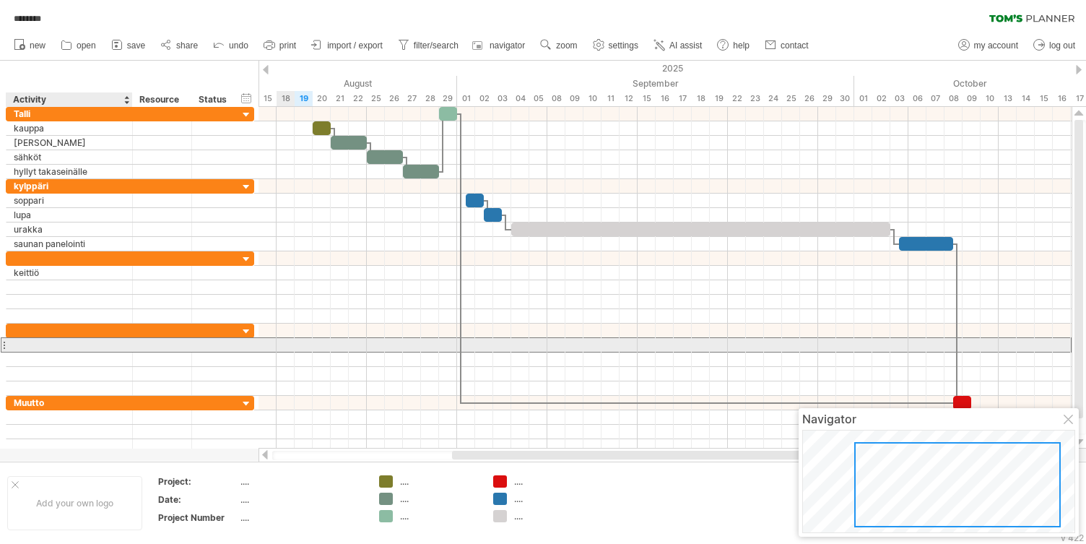
click at [35, 346] on div at bounding box center [69, 345] width 111 height 14
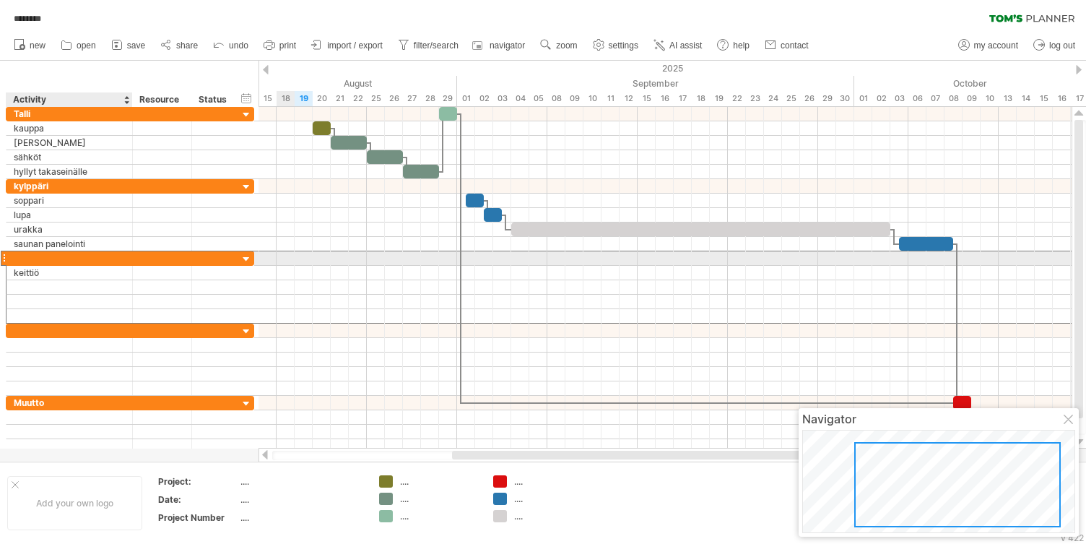
click at [35, 258] on div at bounding box center [69, 258] width 111 height 14
type input "*******"
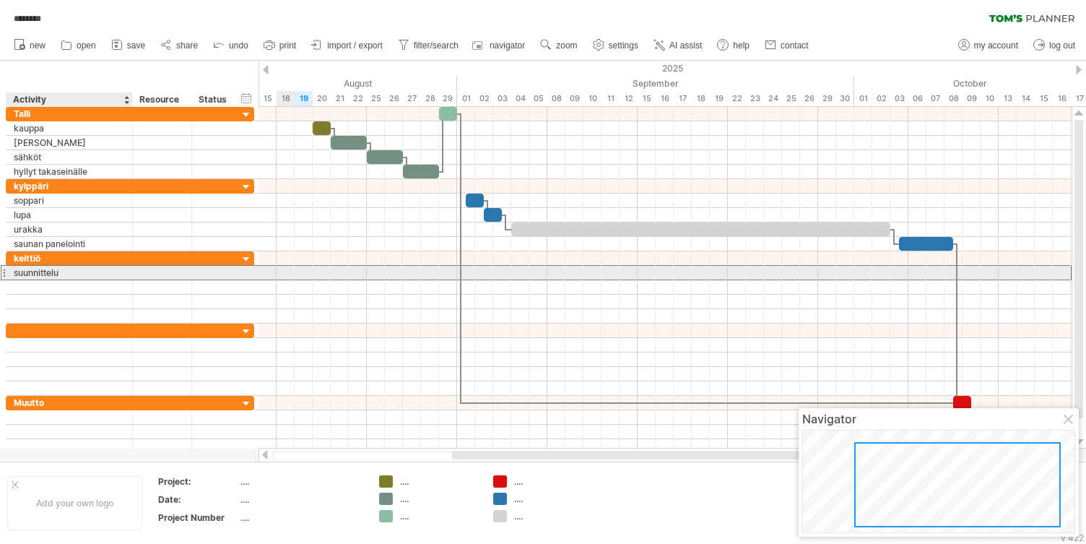
click at [69, 272] on div "suunnittelu" at bounding box center [69, 273] width 111 height 14
type input "**********"
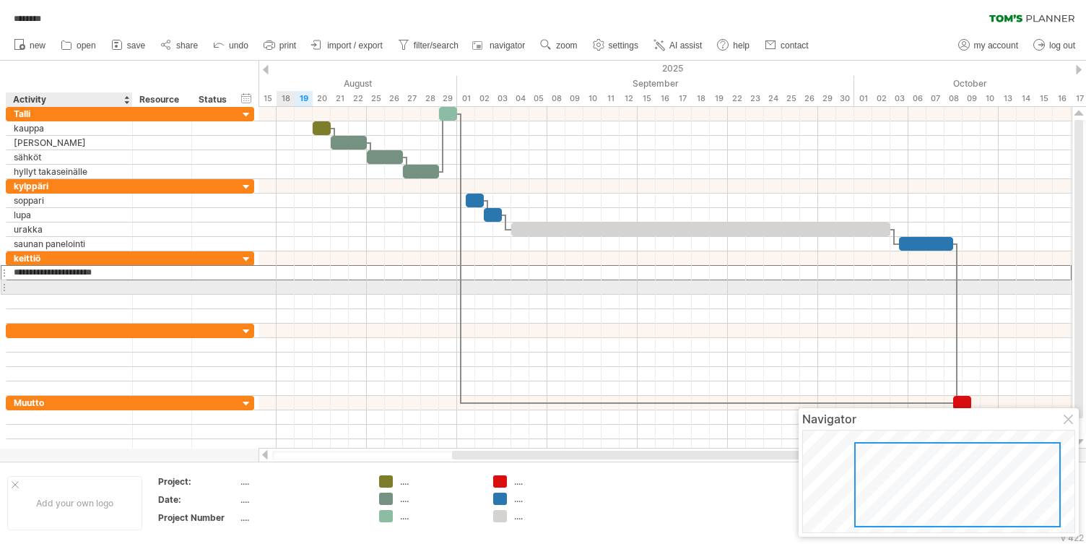
click at [45, 290] on div at bounding box center [69, 287] width 111 height 14
type input "*"
type input "**********"
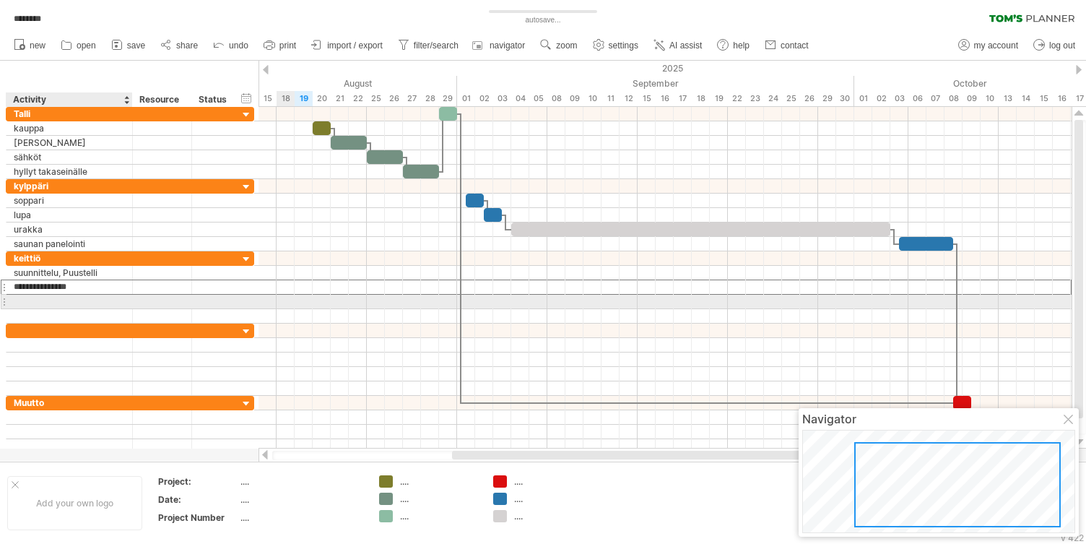
click at [30, 301] on div at bounding box center [69, 302] width 111 height 14
type input "*******"
type input "**********"
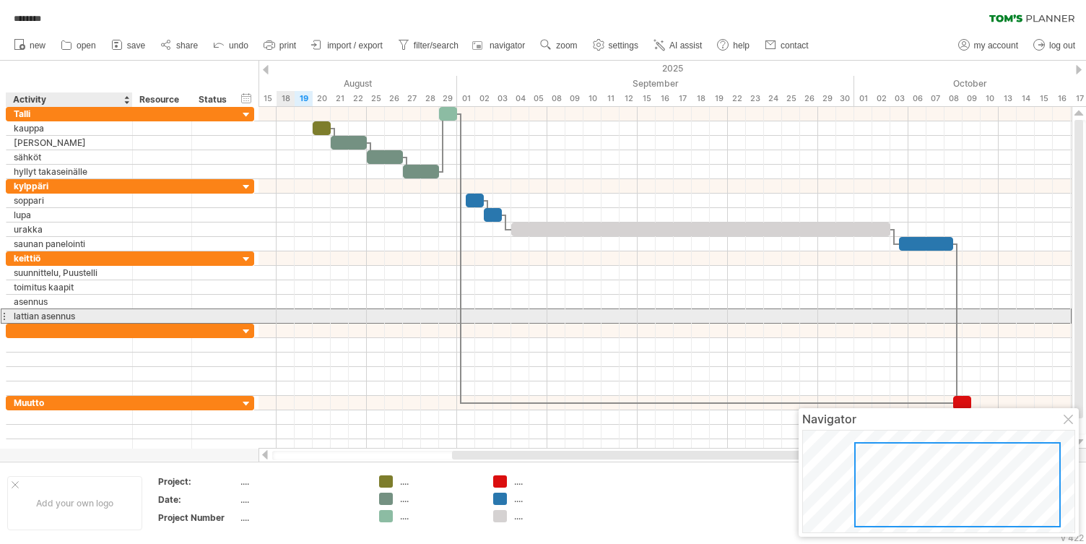
click at [19, 311] on div "lattian asennus" at bounding box center [69, 316] width 111 height 14
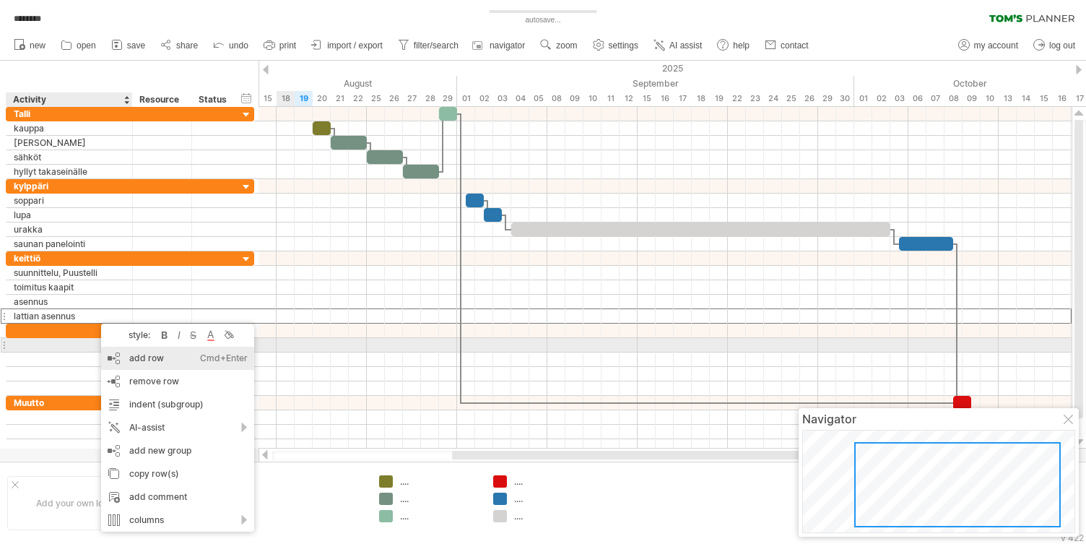
click at [130, 352] on div "add row Ctrl+Enter Cmd+Enter" at bounding box center [177, 358] width 153 height 23
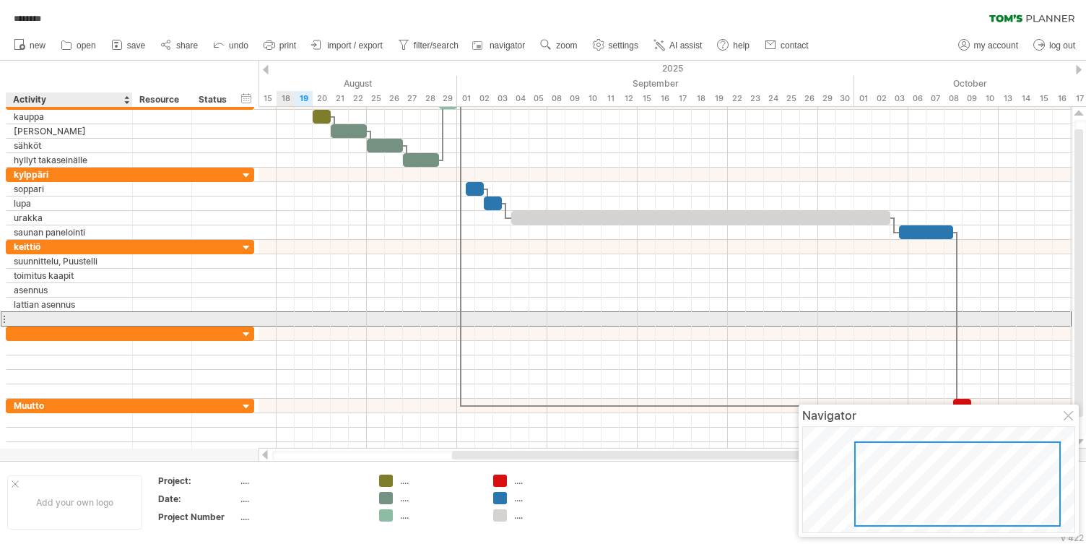
click at [37, 313] on input "text" at bounding box center [69, 319] width 111 height 14
type input "******"
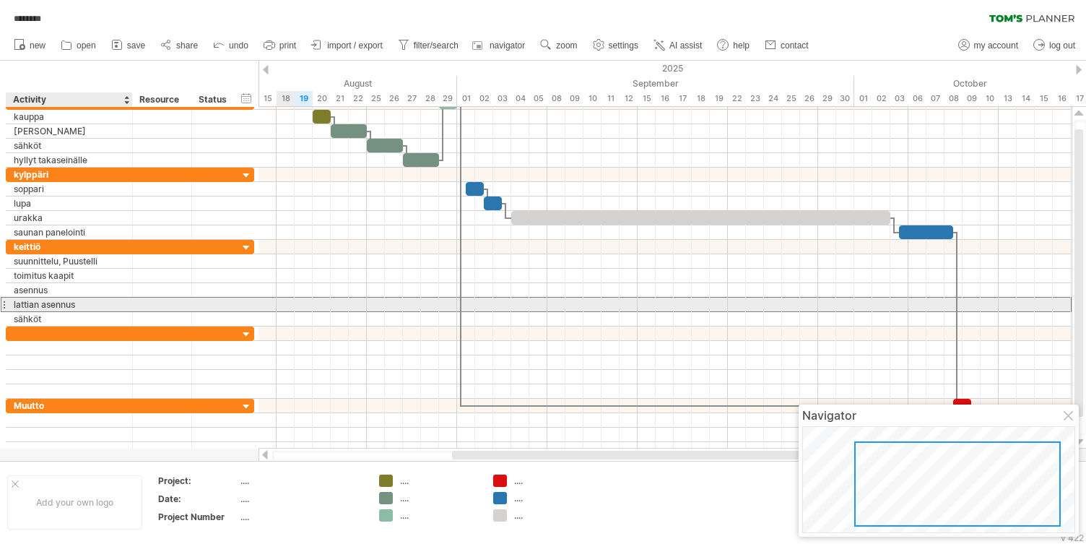
click at [58, 300] on div "lattian asennus" at bounding box center [69, 304] width 111 height 14
click at [4, 300] on div at bounding box center [4, 304] width 6 height 15
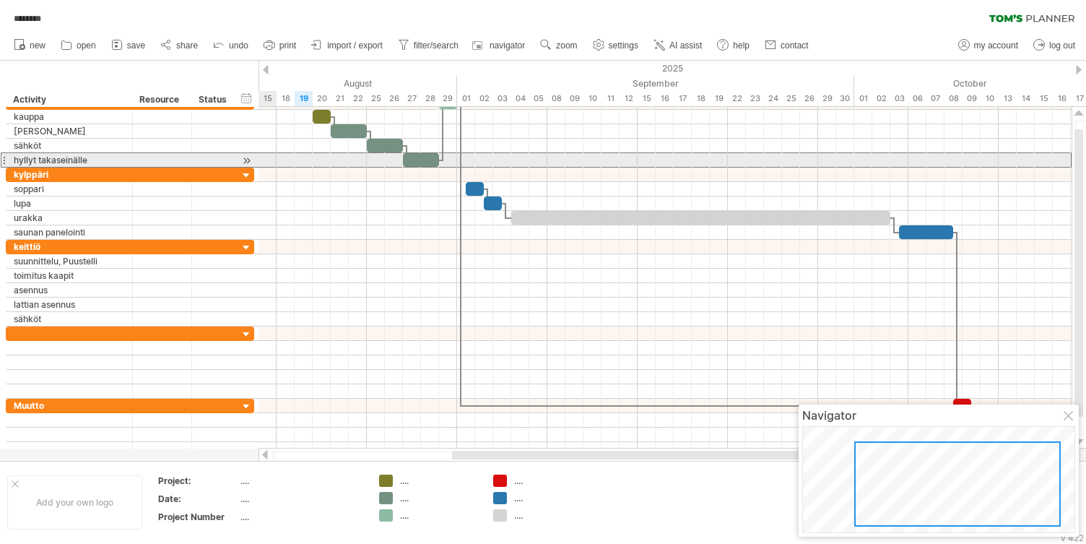
click at [5, 158] on div at bounding box center [4, 159] width 6 height 15
click at [4, 158] on div at bounding box center [4, 159] width 6 height 15
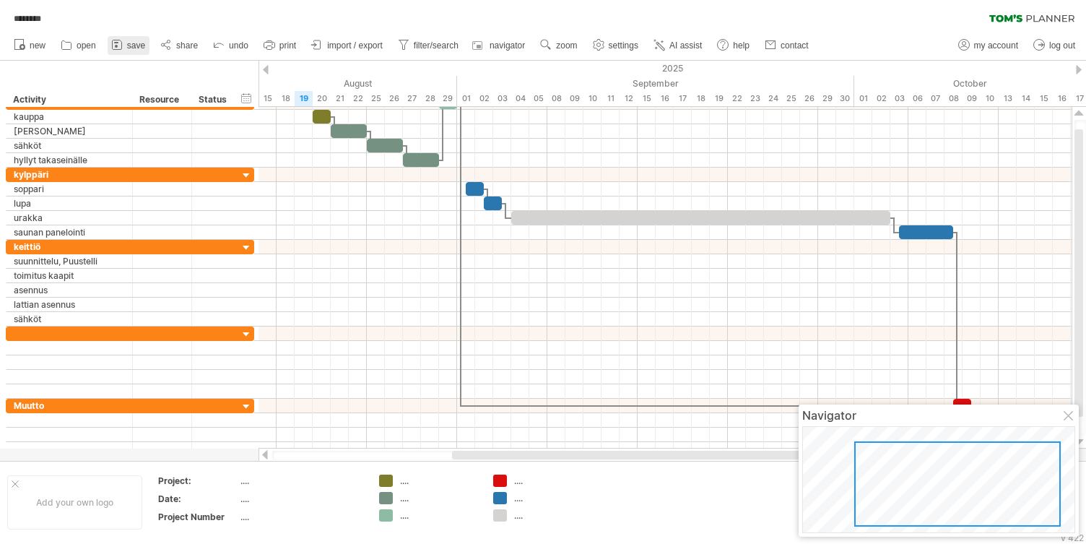
click at [117, 45] on rect at bounding box center [116, 46] width 3 height 3
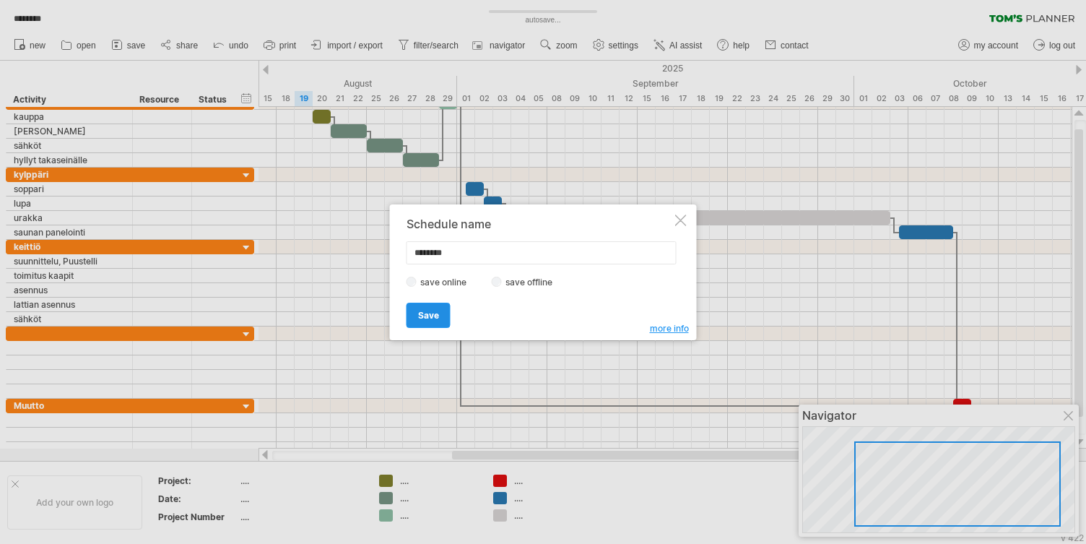
click at [433, 312] on span "Save" at bounding box center [428, 315] width 21 height 11
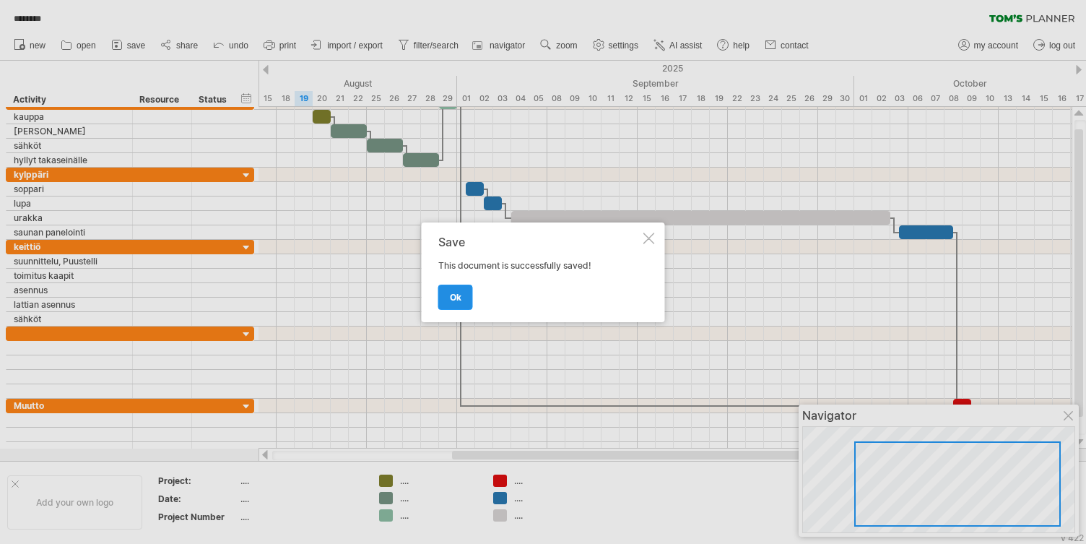
click at [448, 305] on link "ok" at bounding box center [455, 296] width 35 height 25
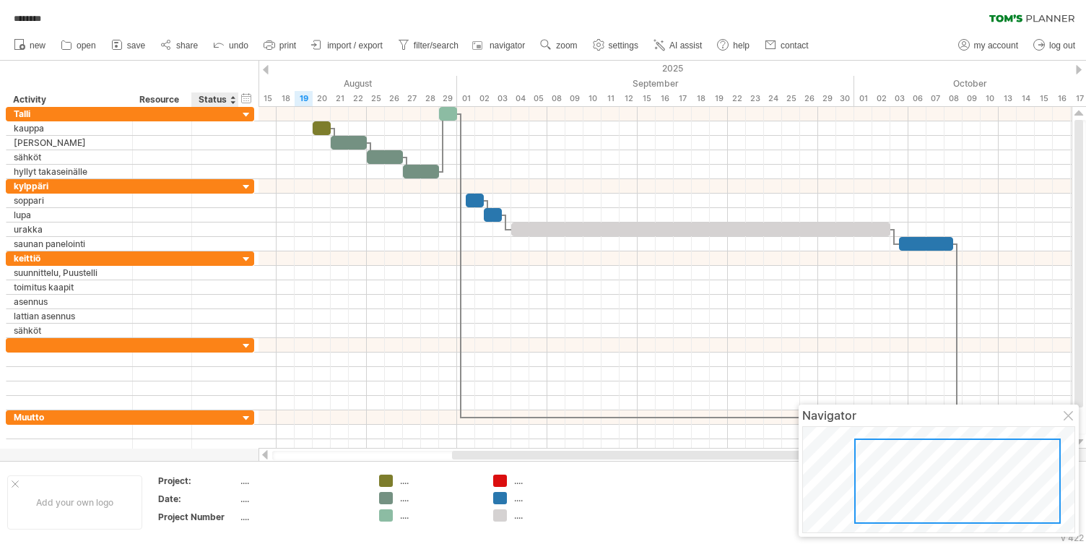
click at [243, 482] on div "...." at bounding box center [300, 480] width 121 height 12
type input "**********"
click at [248, 497] on div "...." at bounding box center [300, 498] width 121 height 12
type input "****"
click at [722, 44] on use at bounding box center [722, 45] width 14 height 14
